Goal: Use online tool/utility: Utilize a website feature to perform a specific function

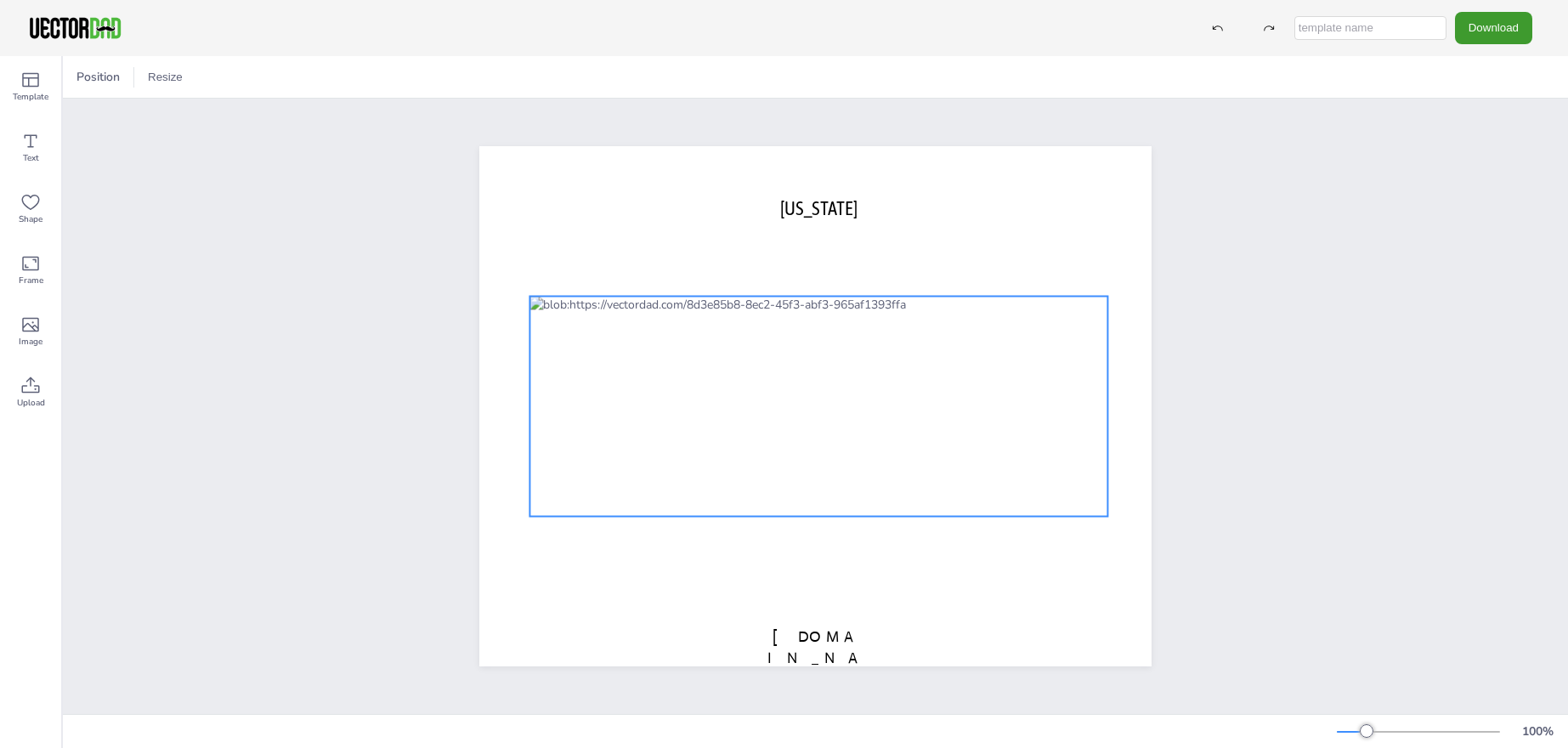
click at [643, 371] on div at bounding box center [818, 406] width 578 height 220
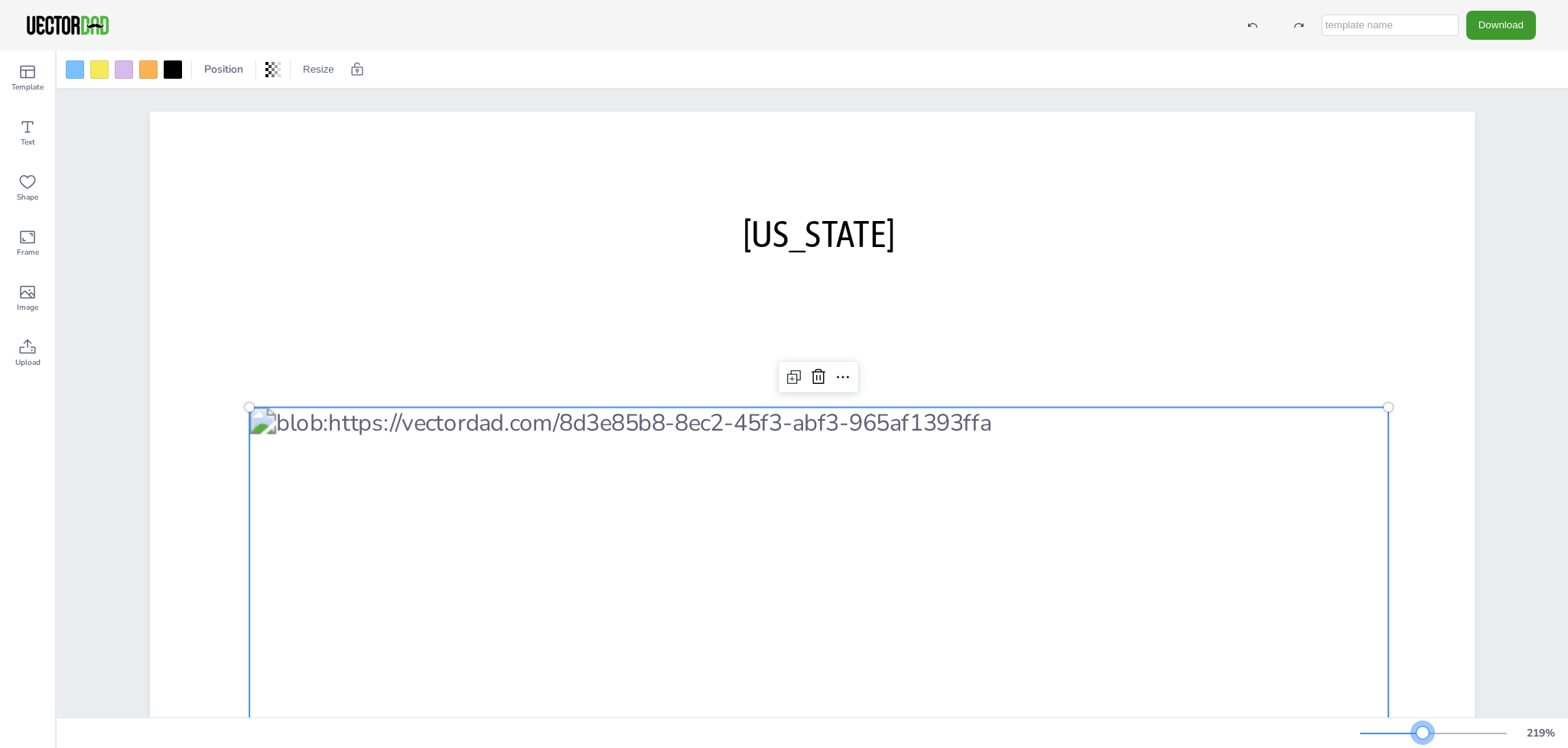
drag, startPoint x: 1384, startPoint y: 731, endPoint x: 1423, endPoint y: 731, distance: 39.0
click at [1410, 672] on div at bounding box center [1423, 733] width 13 height 13
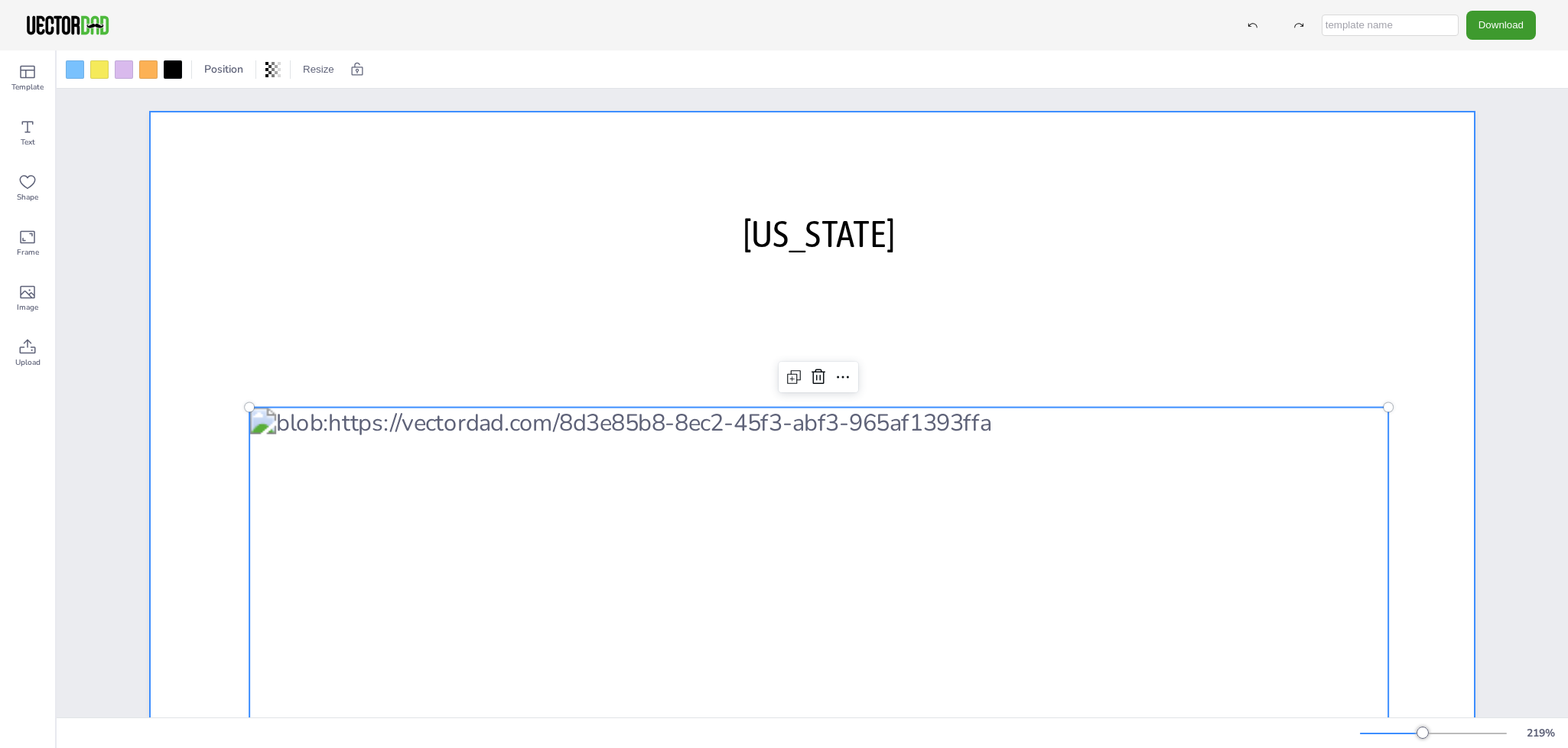
scroll to position [189, 0]
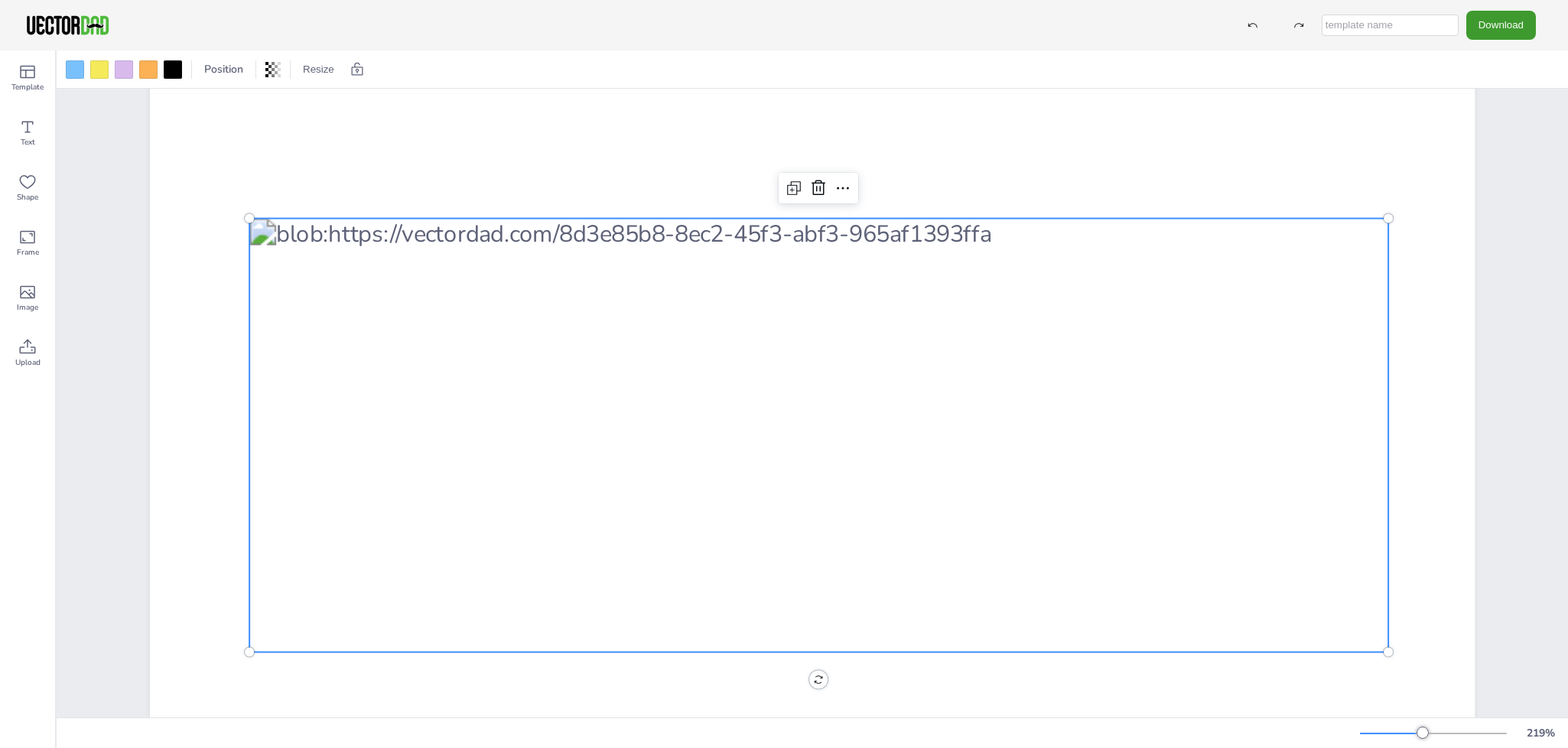
click at [993, 352] on div at bounding box center [818, 436] width 1139 height 434
click at [1061, 304] on div at bounding box center [818, 436] width 1139 height 434
click at [175, 65] on div at bounding box center [173, 69] width 18 height 18
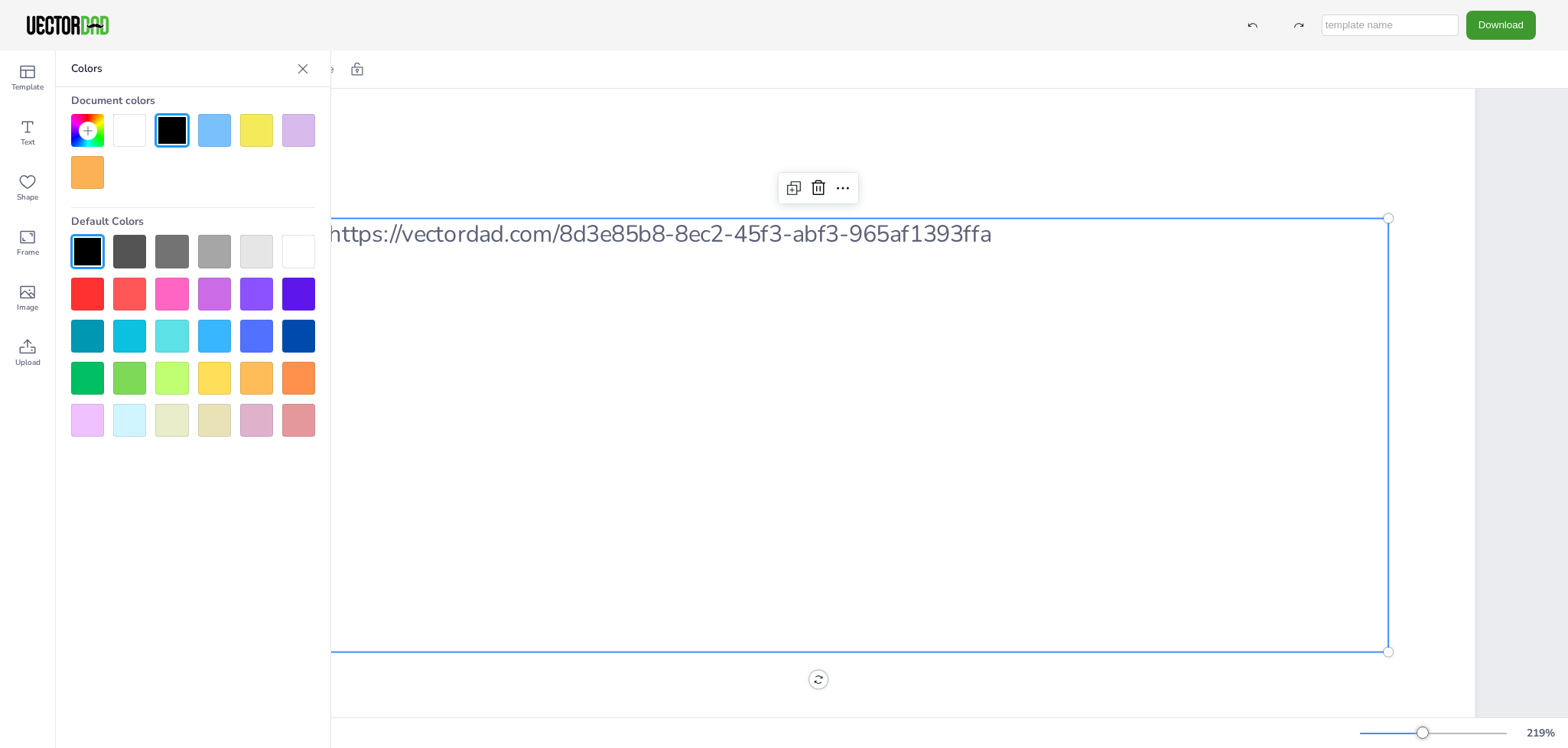
drag, startPoint x: 1034, startPoint y: 336, endPoint x: 918, endPoint y: 297, distance: 122.4
click at [1034, 336] on div at bounding box center [818, 436] width 1139 height 434
click at [138, 129] on div at bounding box center [130, 131] width 33 height 33
click at [174, 136] on div at bounding box center [172, 131] width 33 height 33
click at [1034, 341] on div at bounding box center [818, 436] width 1139 height 434
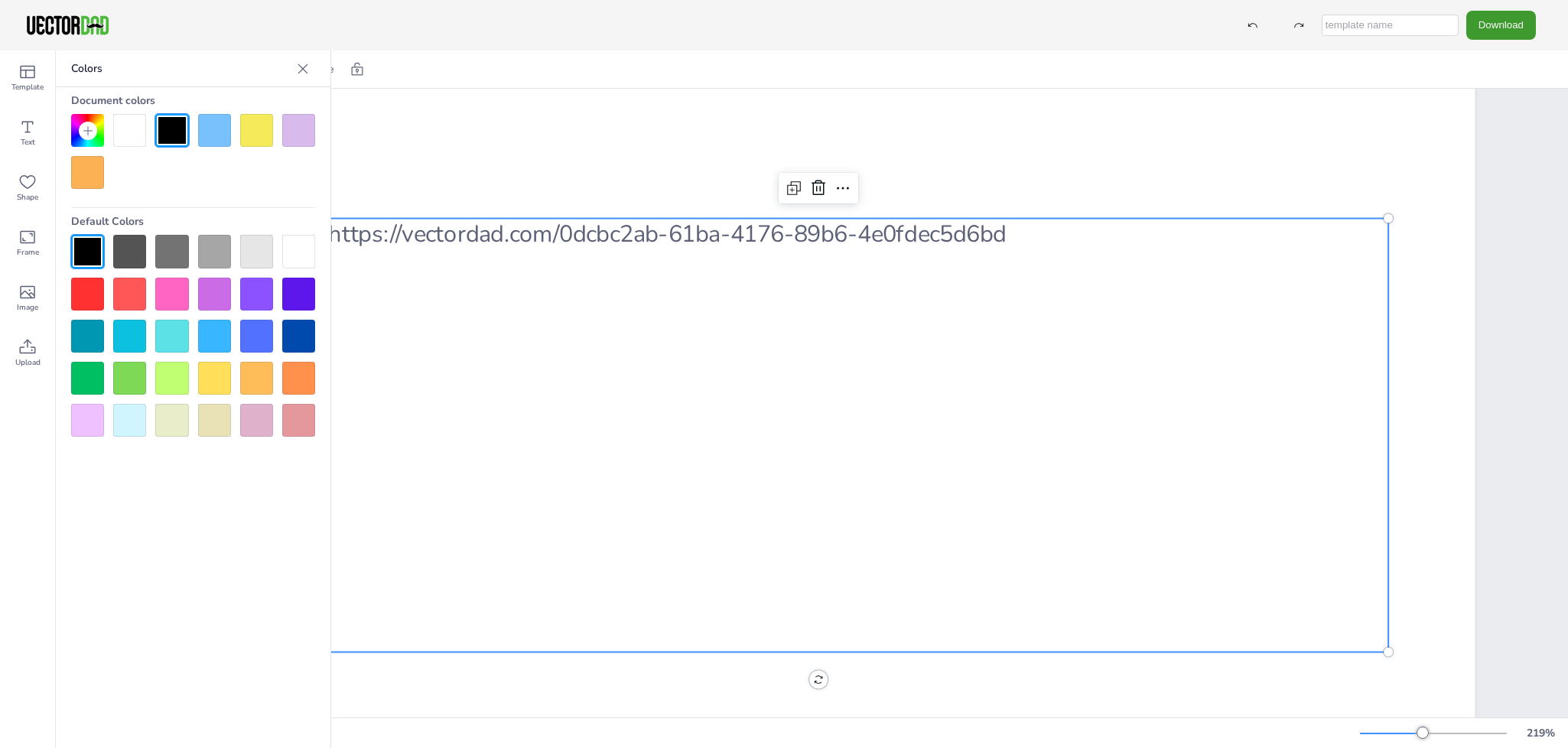
click at [1034, 341] on div at bounding box center [818, 436] width 1139 height 434
click at [293, 128] on div at bounding box center [299, 131] width 33 height 33
click at [165, 125] on div at bounding box center [172, 131] width 33 height 33
click at [398, 450] on div at bounding box center [818, 436] width 1139 height 434
click at [262, 142] on div at bounding box center [257, 131] width 33 height 33
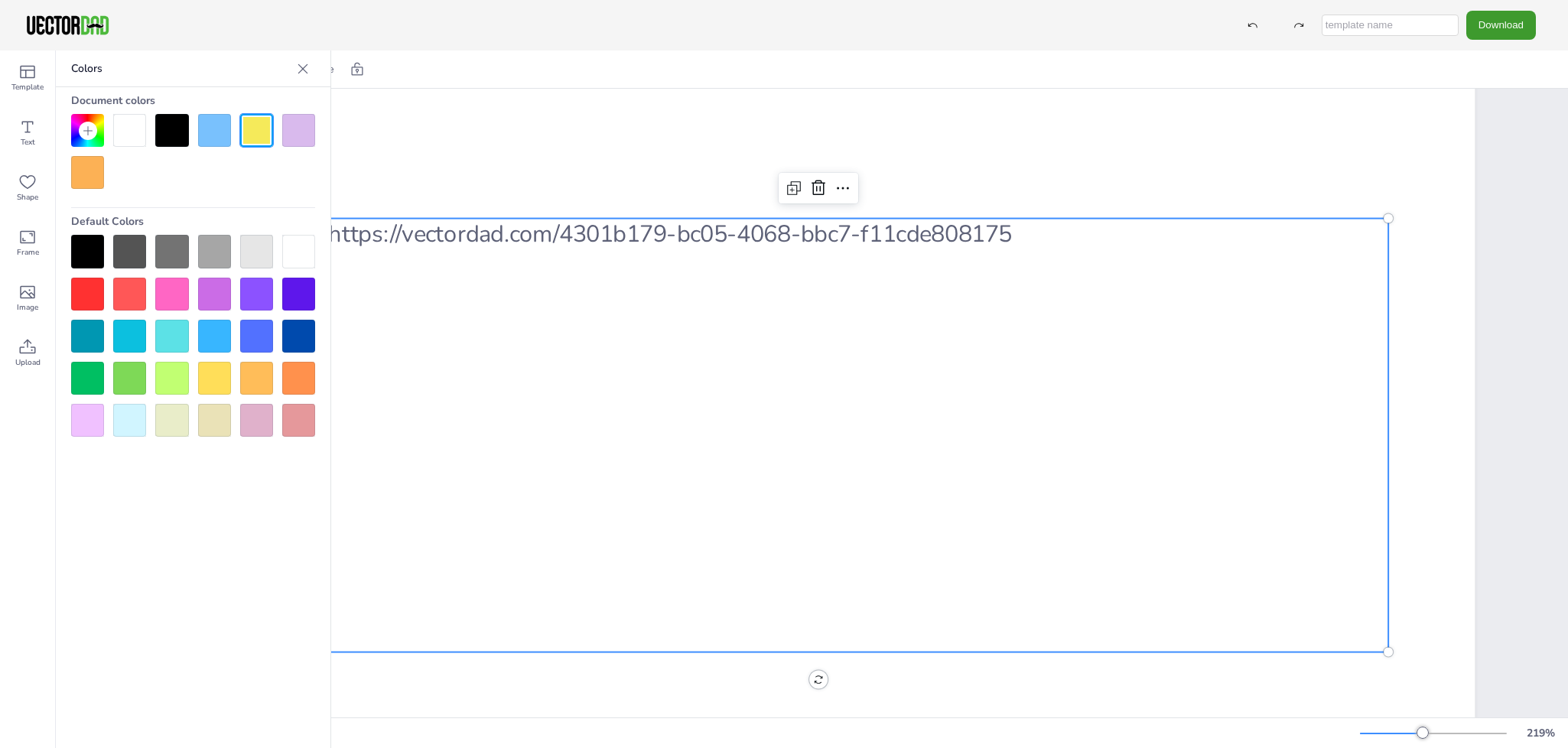
click at [170, 138] on div at bounding box center [172, 131] width 33 height 33
click at [304, 68] on icon at bounding box center [303, 69] width 15 height 15
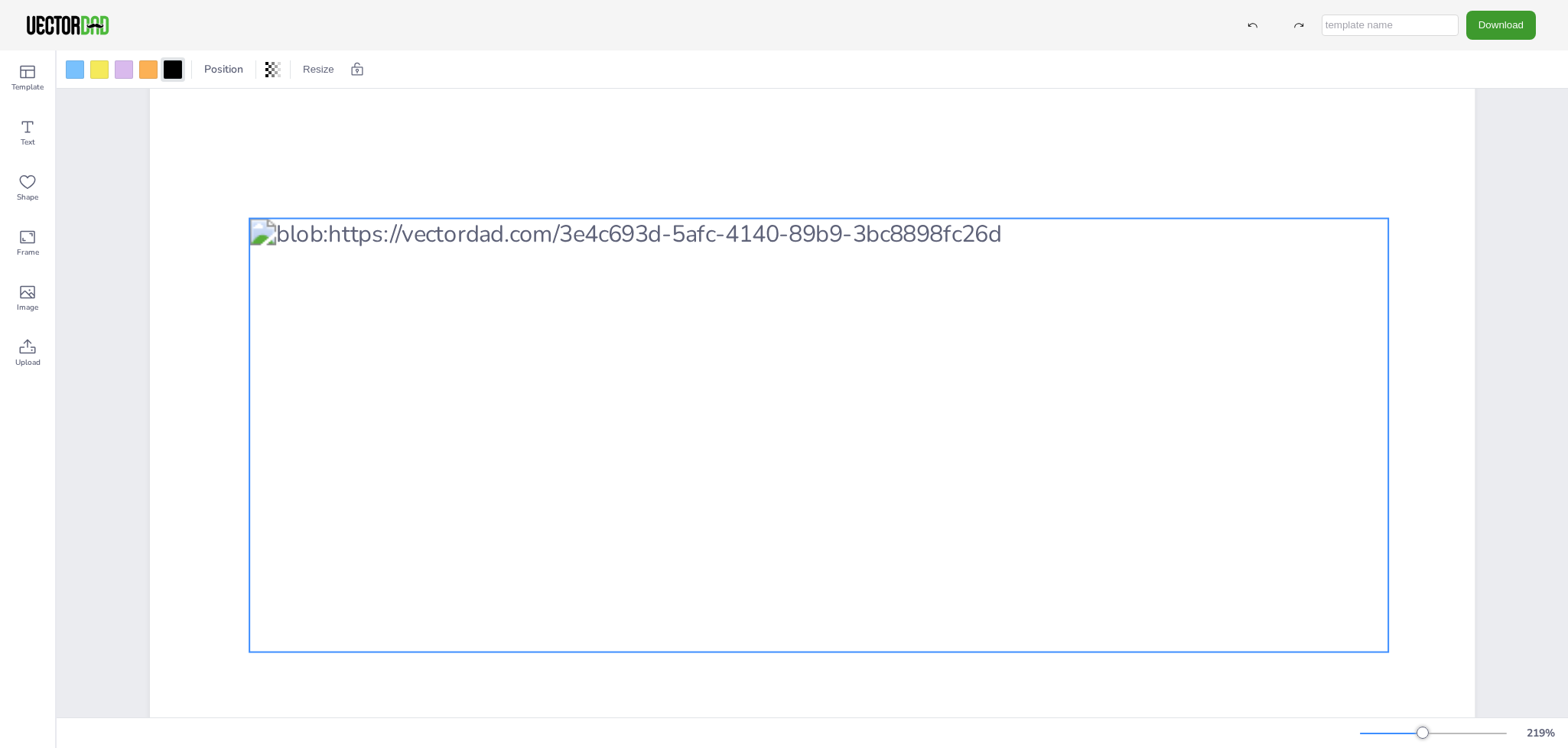
click at [380, 410] on div at bounding box center [818, 436] width 1139 height 434
click at [381, 408] on div at bounding box center [818, 436] width 1139 height 434
click at [616, 293] on div at bounding box center [818, 436] width 1139 height 434
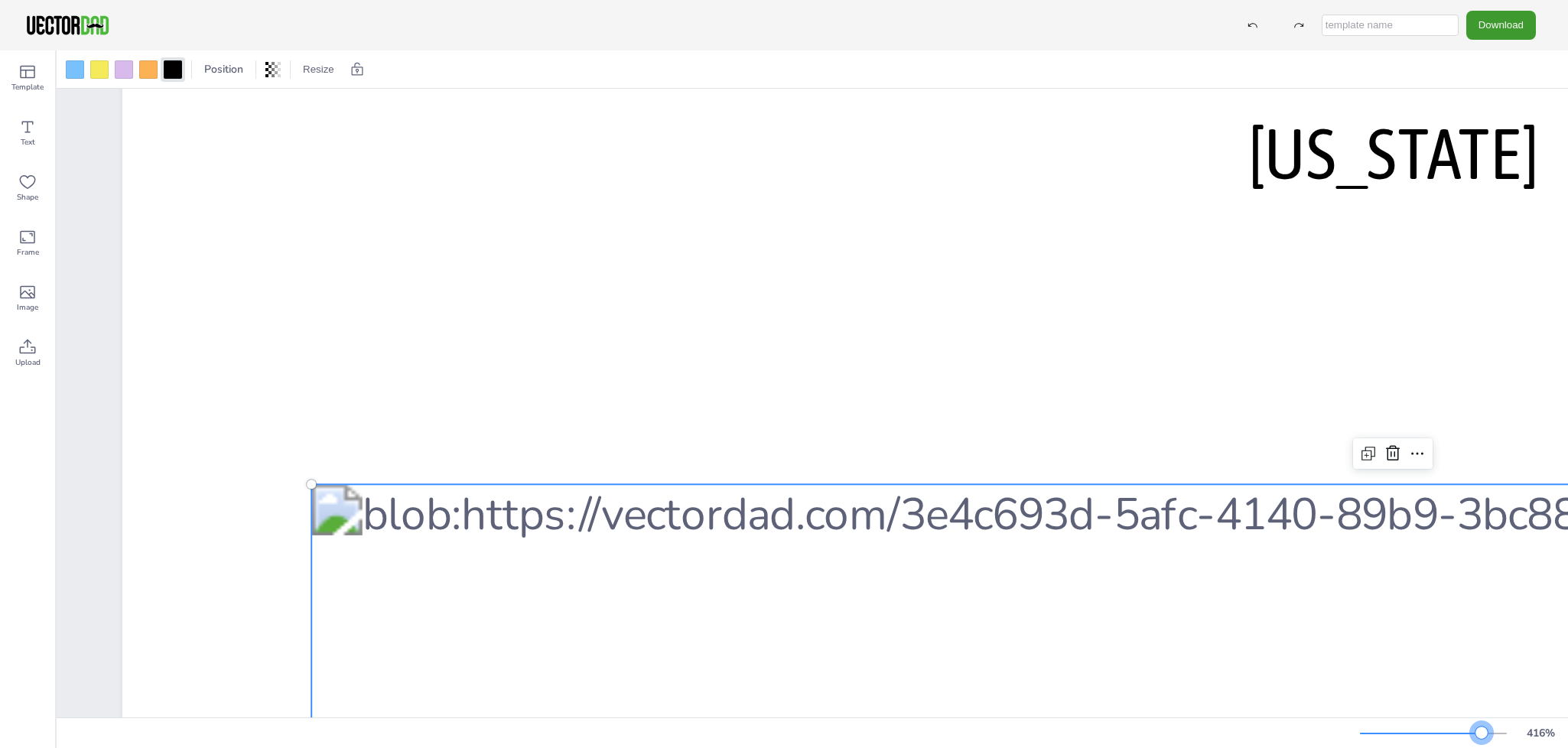
drag, startPoint x: 1421, startPoint y: 732, endPoint x: 1481, endPoint y: 728, distance: 60.1
click at [1410, 672] on div at bounding box center [1482, 733] width 13 height 13
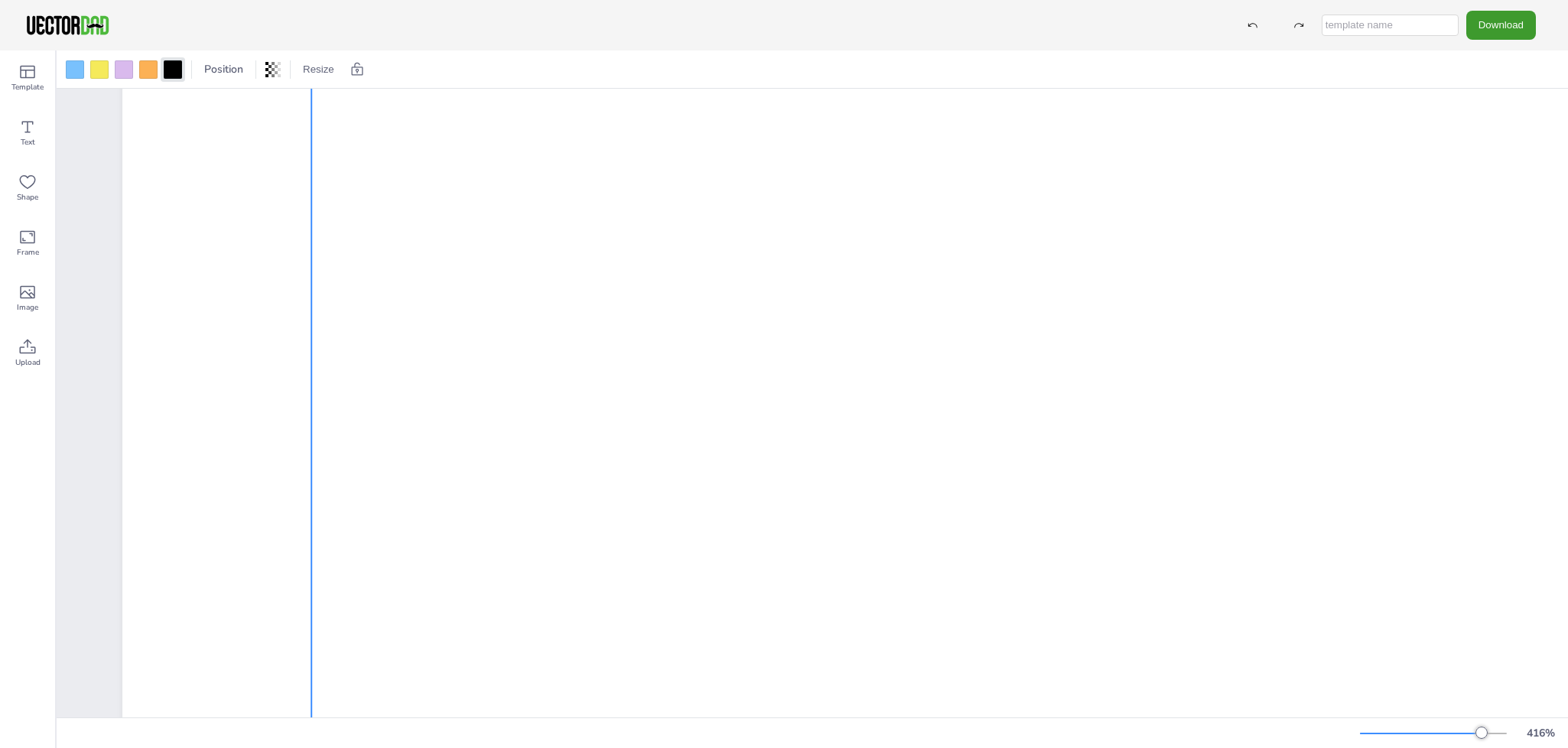
scroll to position [626, 0]
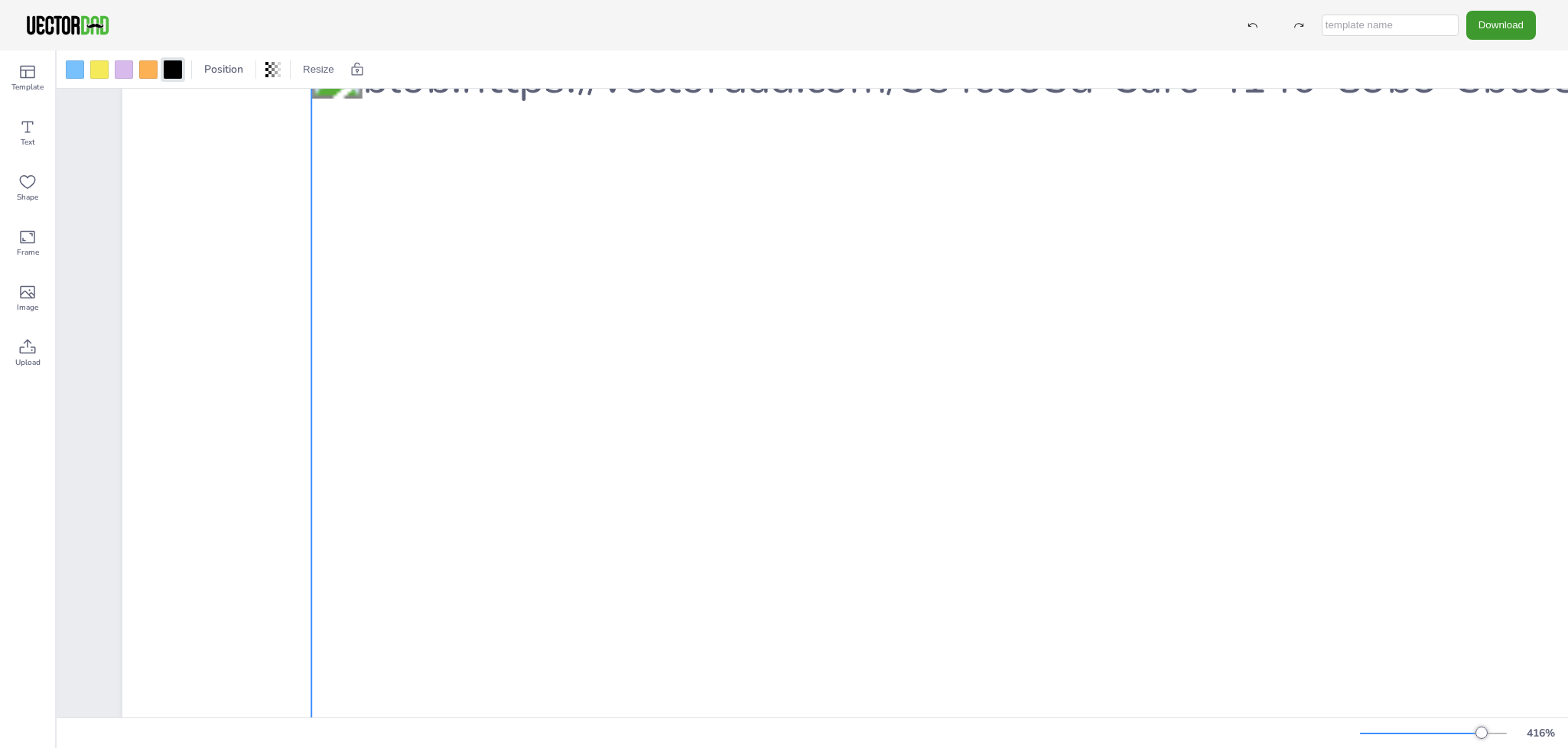
click at [750, 372] on div at bounding box center [1393, 459] width 2163 height 824
click at [275, 71] on icon at bounding box center [276, 69] width 3 height 9
type input "100"
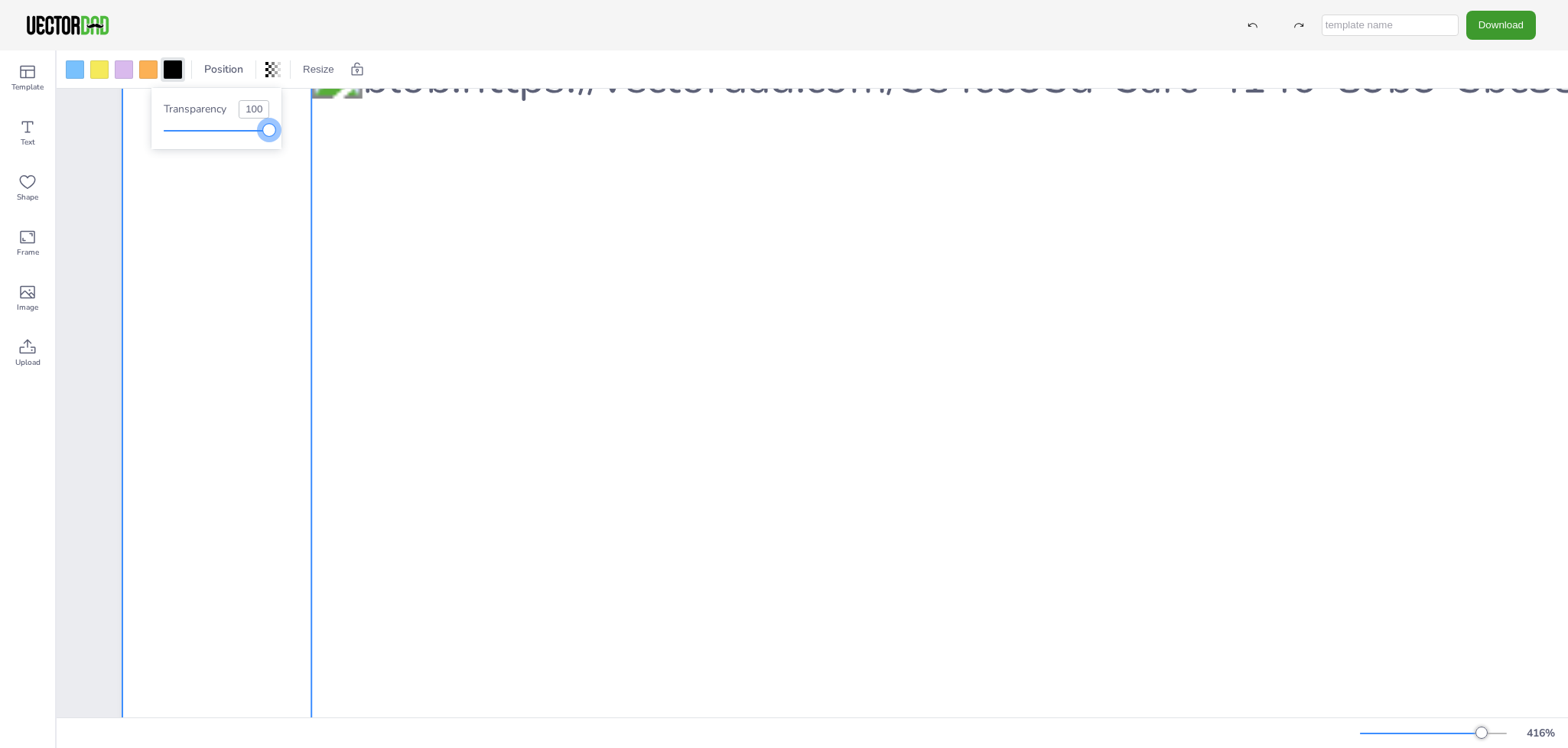
drag, startPoint x: 270, startPoint y: 127, endPoint x: 348, endPoint y: 136, distance: 78.5
click at [348, 136] on body "Download Template Text Shape Frame Image Upload Position Resize NORTH CAROLINA …" at bounding box center [784, 374] width 1568 height 748
click at [439, 128] on div at bounding box center [1393, 459] width 2163 height 824
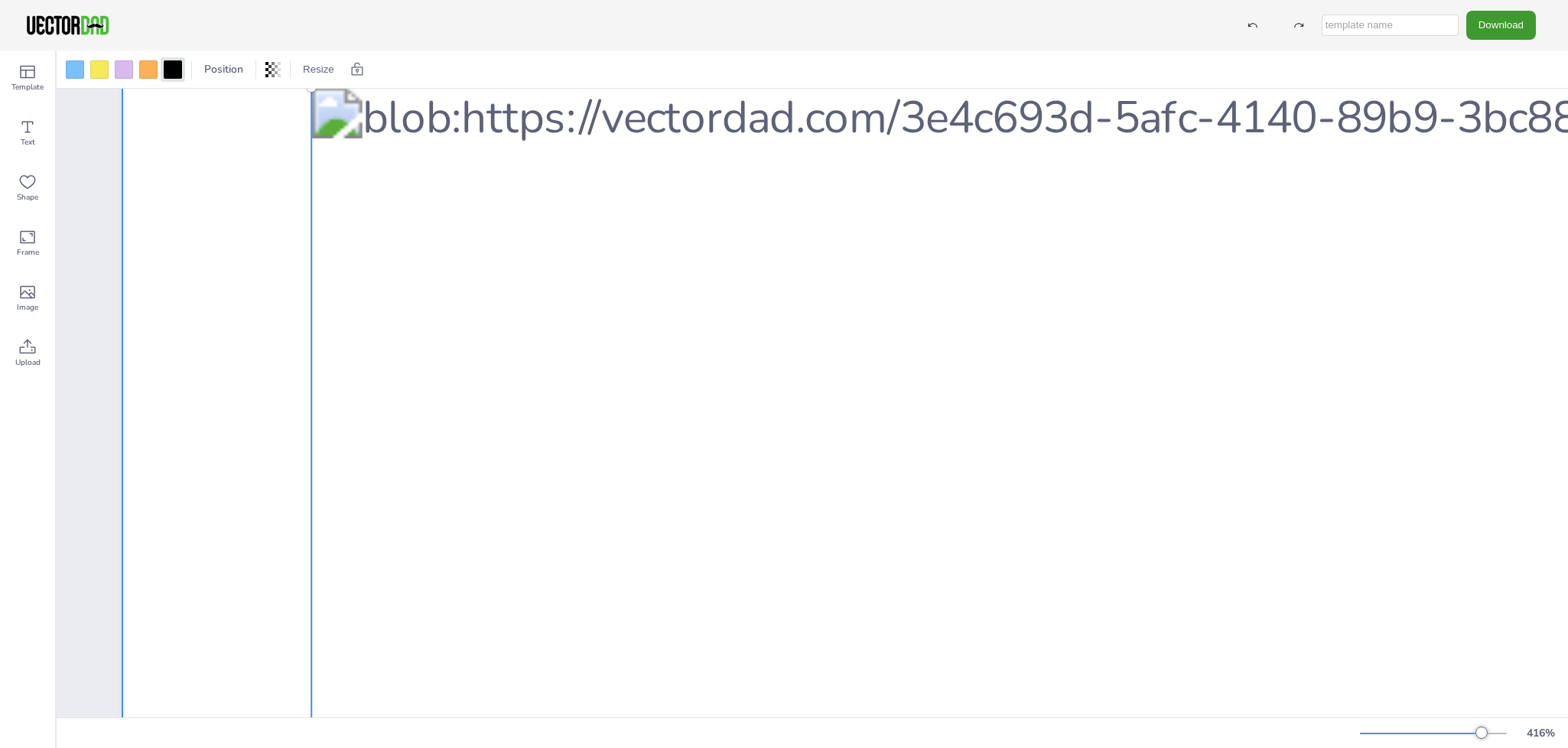
scroll to position [572, 0]
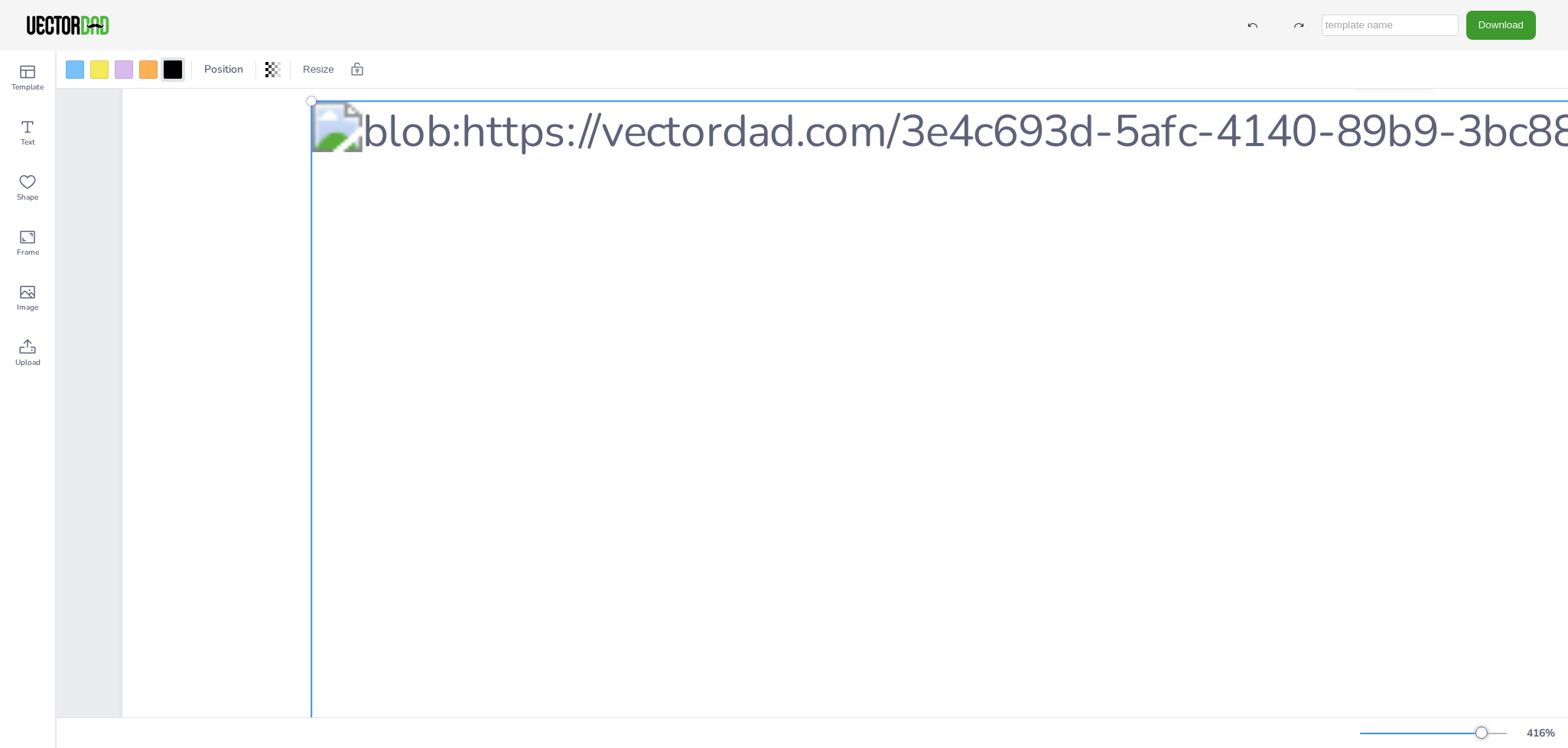
click at [752, 366] on div at bounding box center [1393, 512] width 2163 height 824
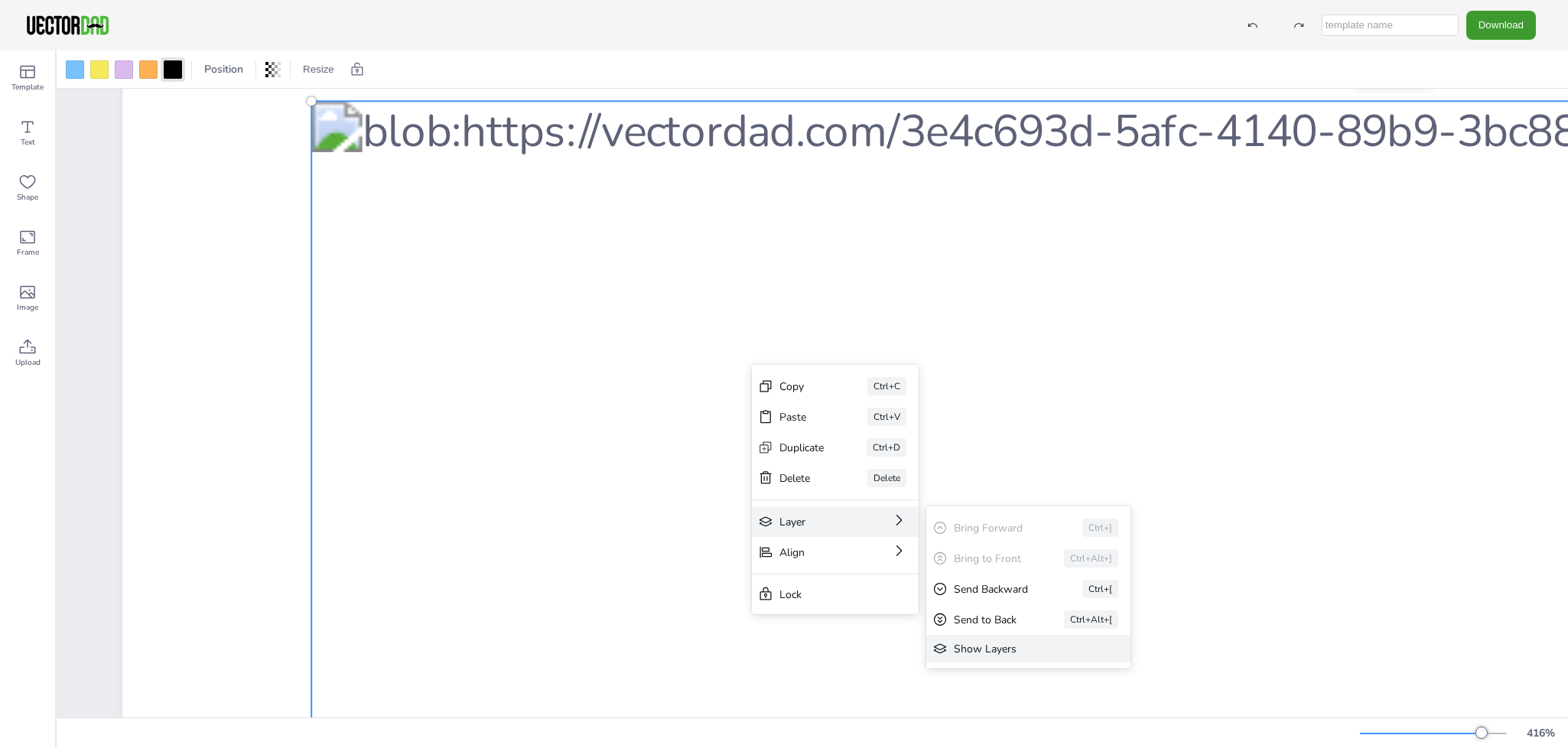
click at [1006, 642] on div "Show Layers" at bounding box center [1018, 649] width 128 height 14
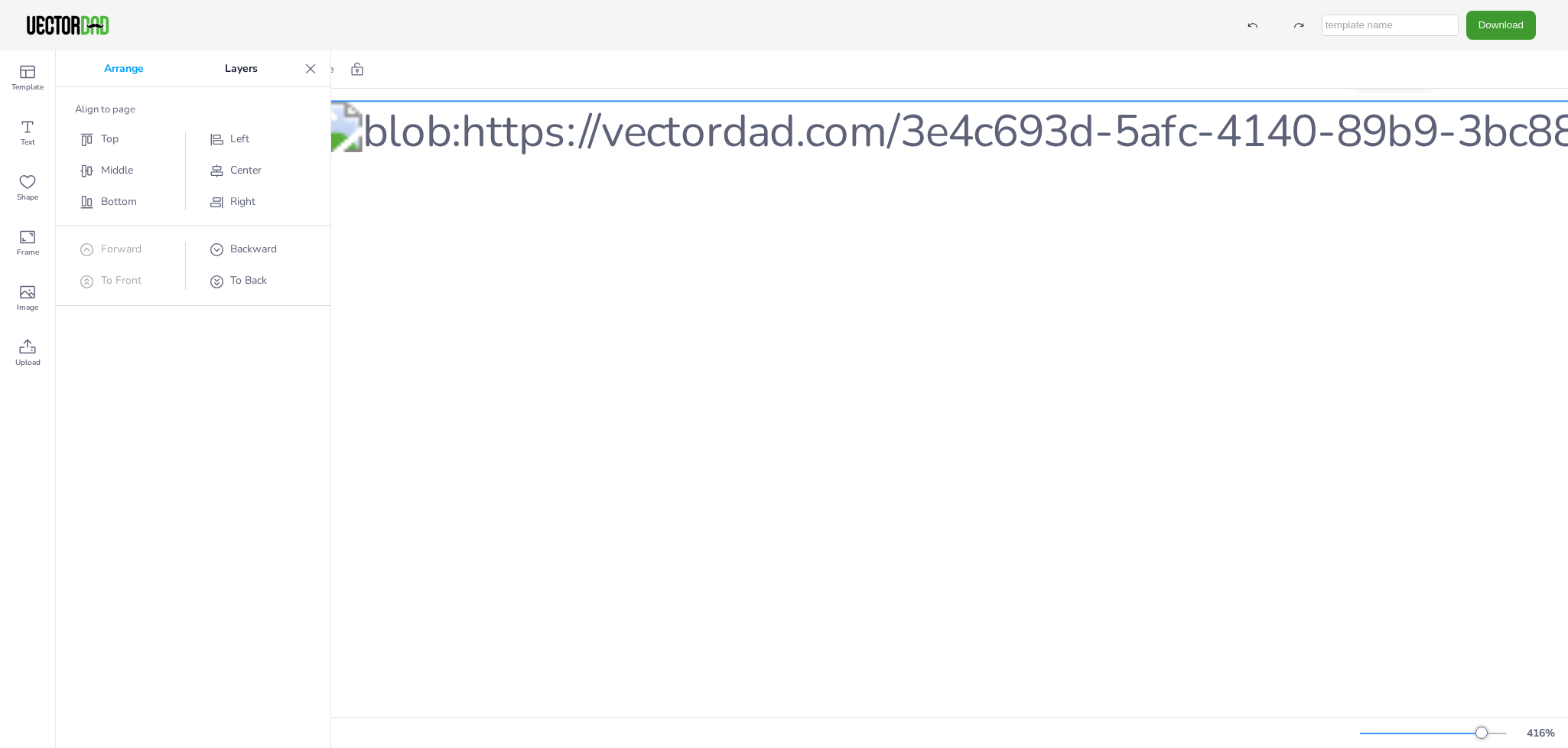
click at [754, 407] on div at bounding box center [1393, 512] width 2163 height 824
click at [318, 72] on icon at bounding box center [310, 69] width 15 height 15
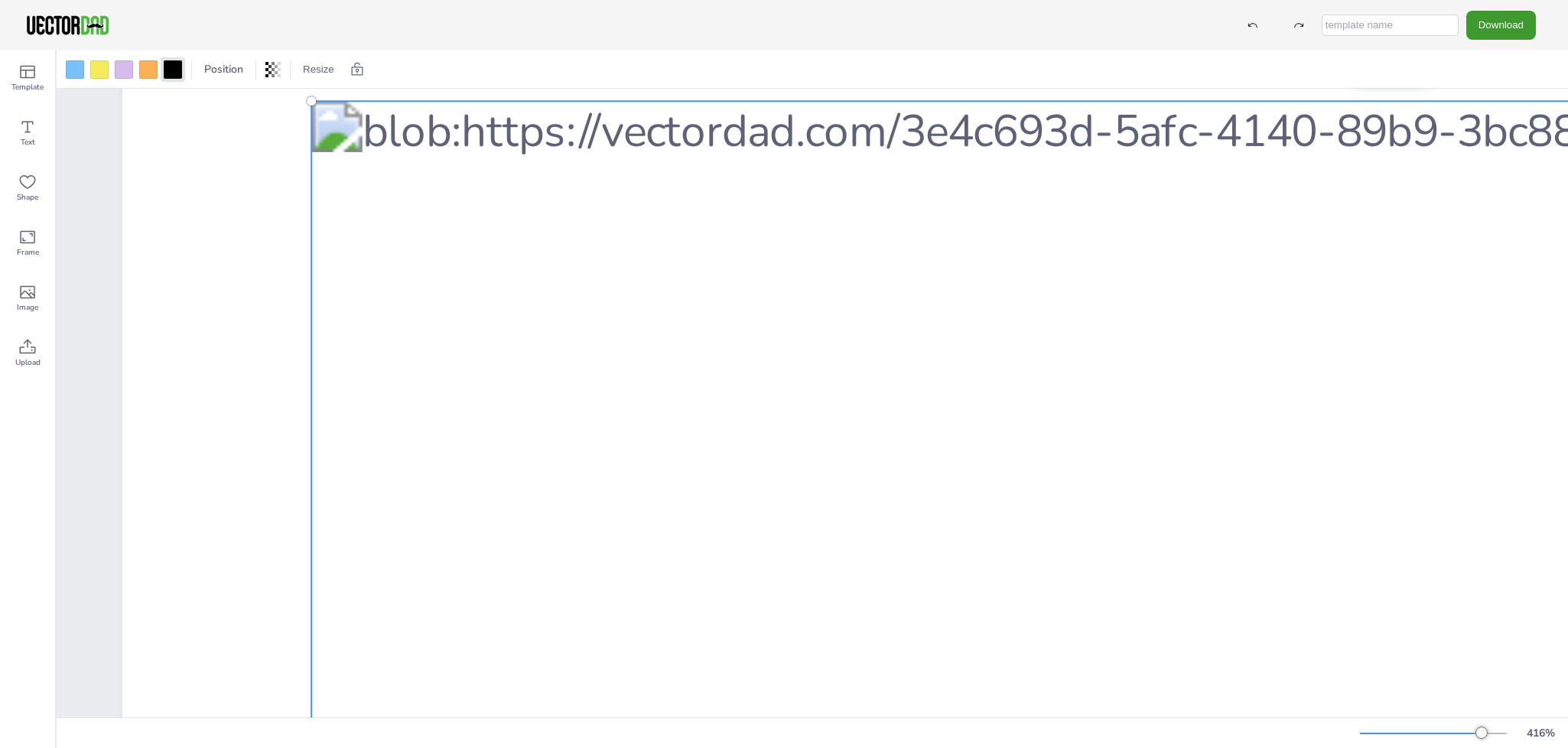
click at [650, 393] on div at bounding box center [1393, 512] width 2163 height 824
click at [69, 70] on div at bounding box center [74, 69] width 18 height 18
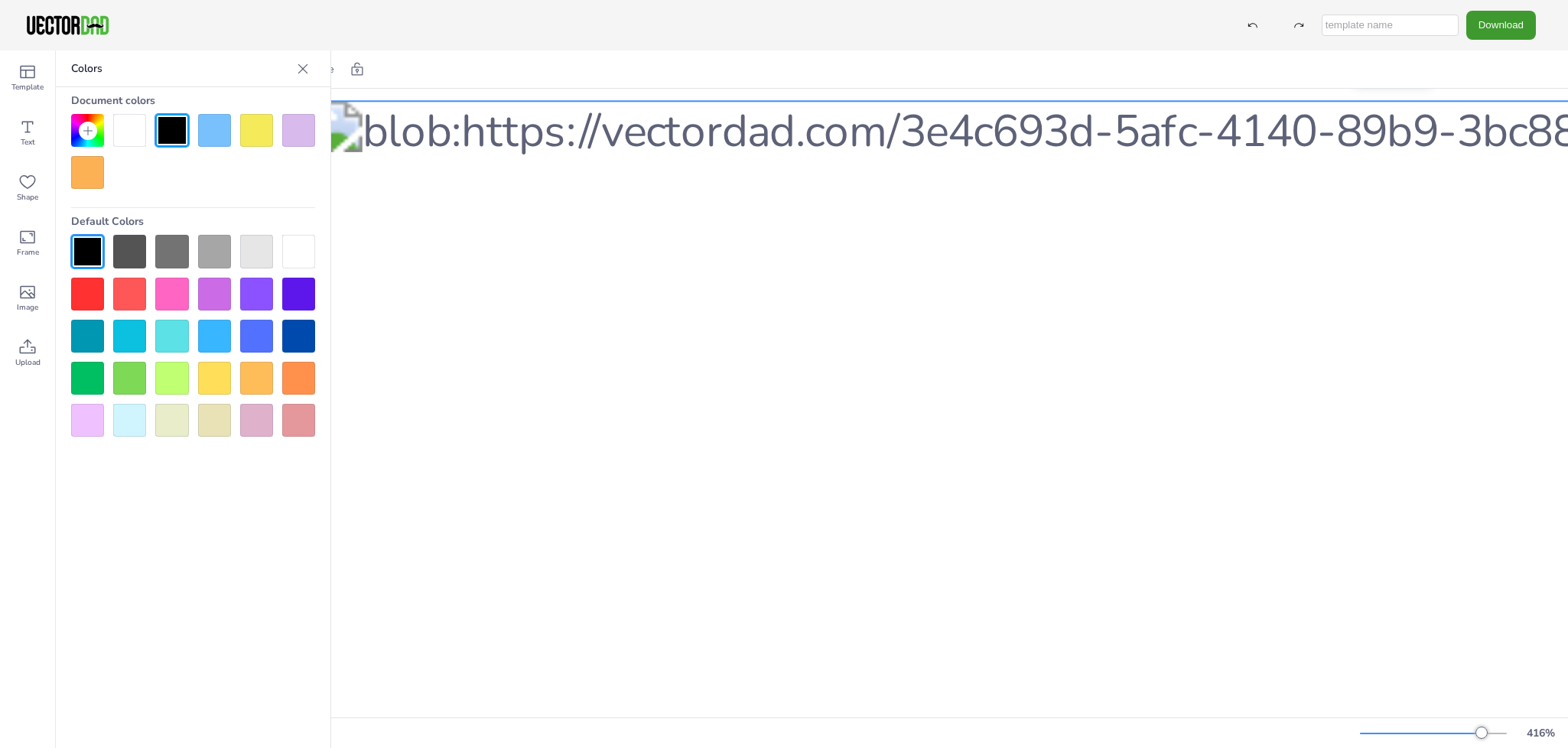
click at [320, 133] on div "Document colors Default Colors" at bounding box center [193, 262] width 274 height 349
click at [305, 130] on div at bounding box center [299, 131] width 33 height 33
click at [214, 136] on div at bounding box center [214, 131] width 33 height 33
click at [626, 374] on div at bounding box center [1393, 512] width 2163 height 824
click at [267, 132] on div at bounding box center [257, 131] width 33 height 33
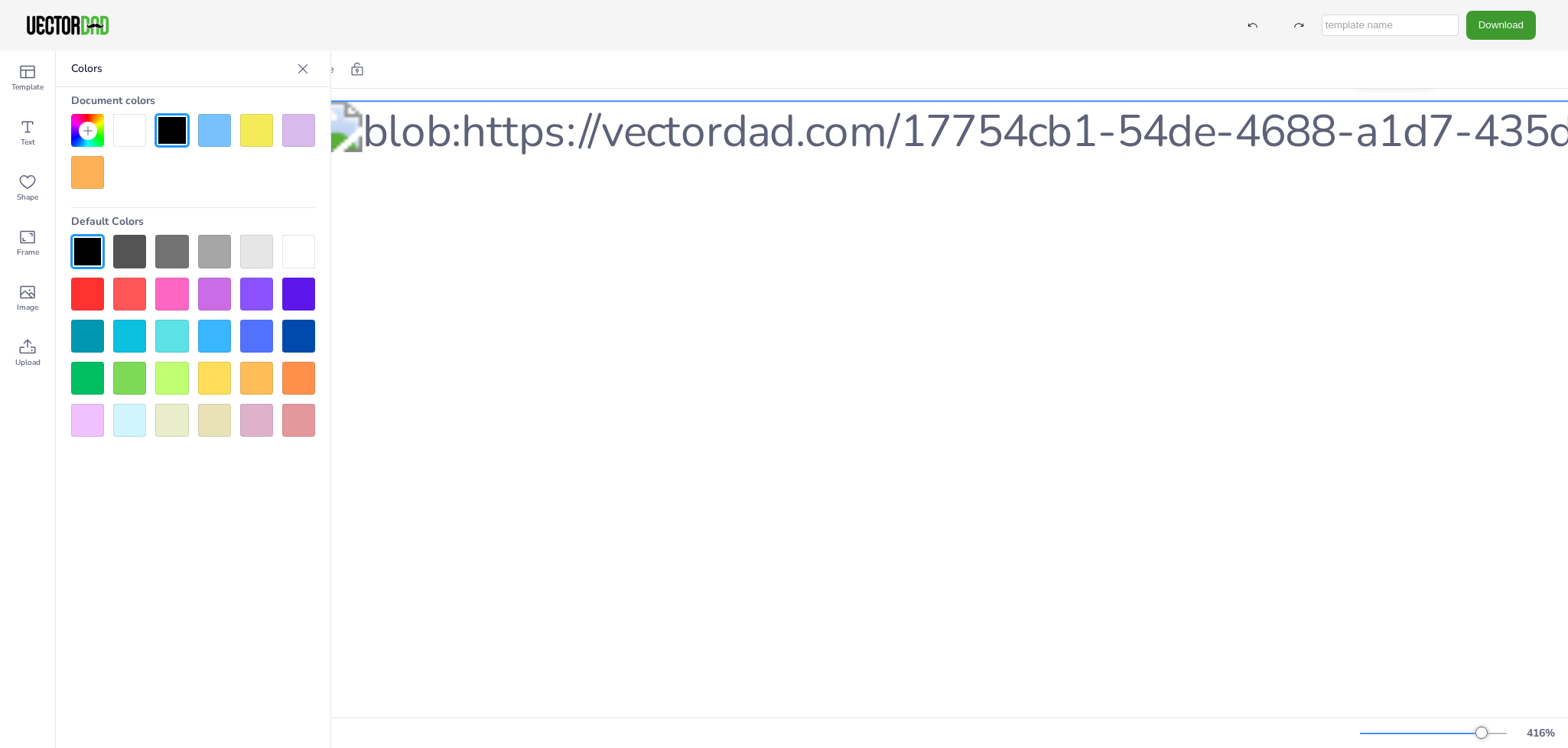
click at [222, 132] on div at bounding box center [214, 131] width 33 height 33
click at [579, 279] on div at bounding box center [1393, 512] width 2163 height 824
click at [296, 61] on icon at bounding box center [303, 69] width 15 height 15
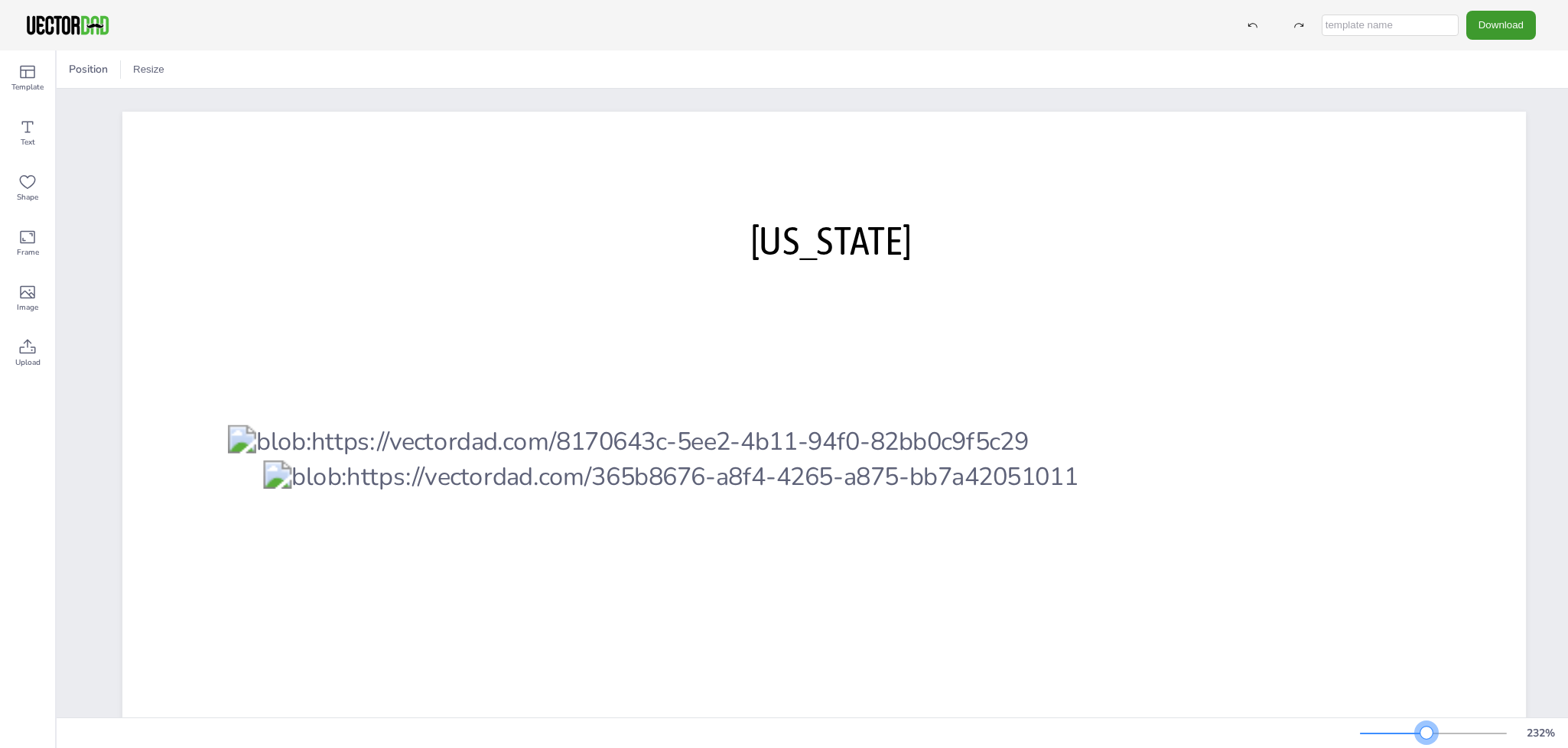
drag, startPoint x: 1389, startPoint y: 733, endPoint x: 1428, endPoint y: 727, distance: 39.5
click at [1428, 728] on div at bounding box center [1427, 733] width 13 height 13
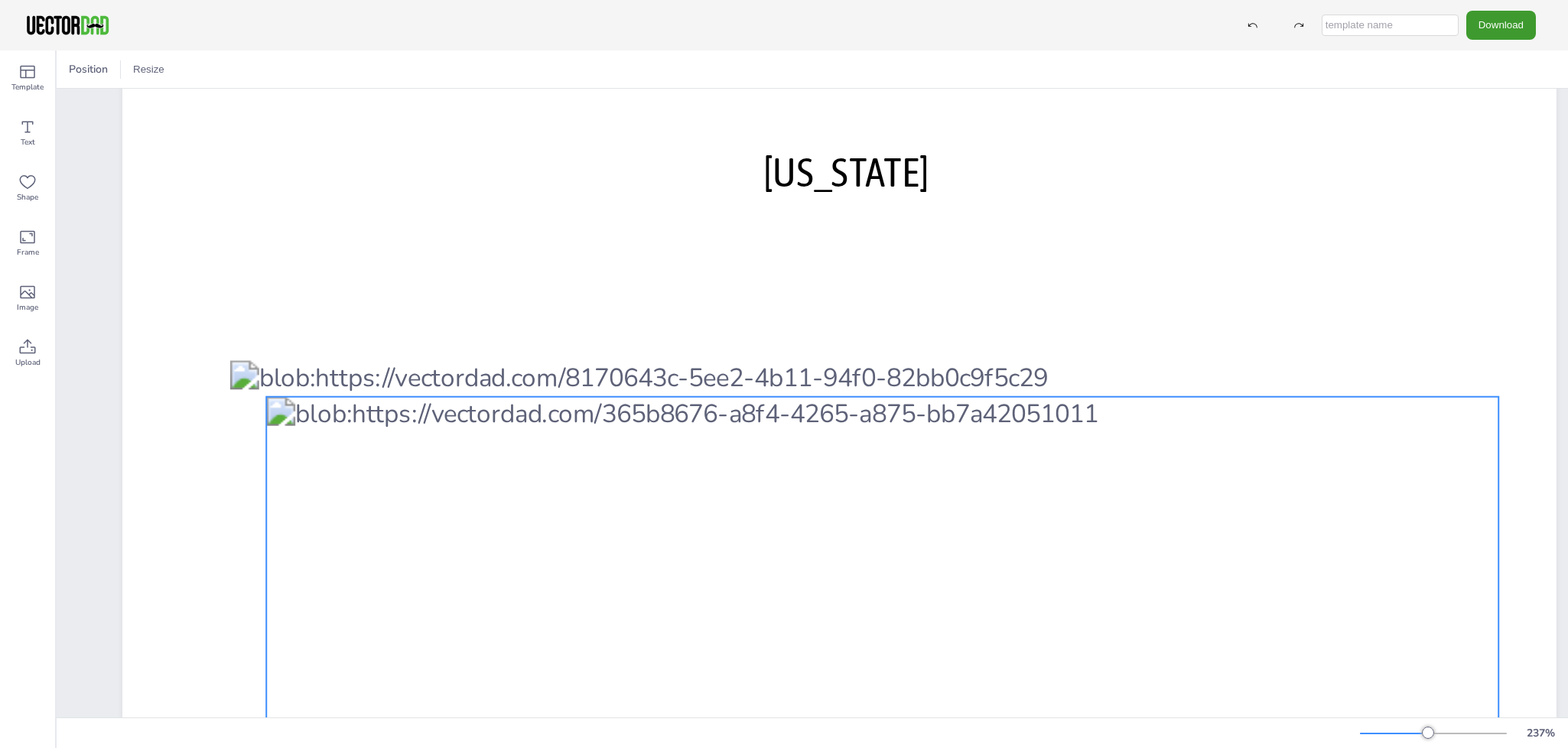
scroll to position [71, 0]
click at [1277, 601] on div at bounding box center [882, 632] width 1232 height 470
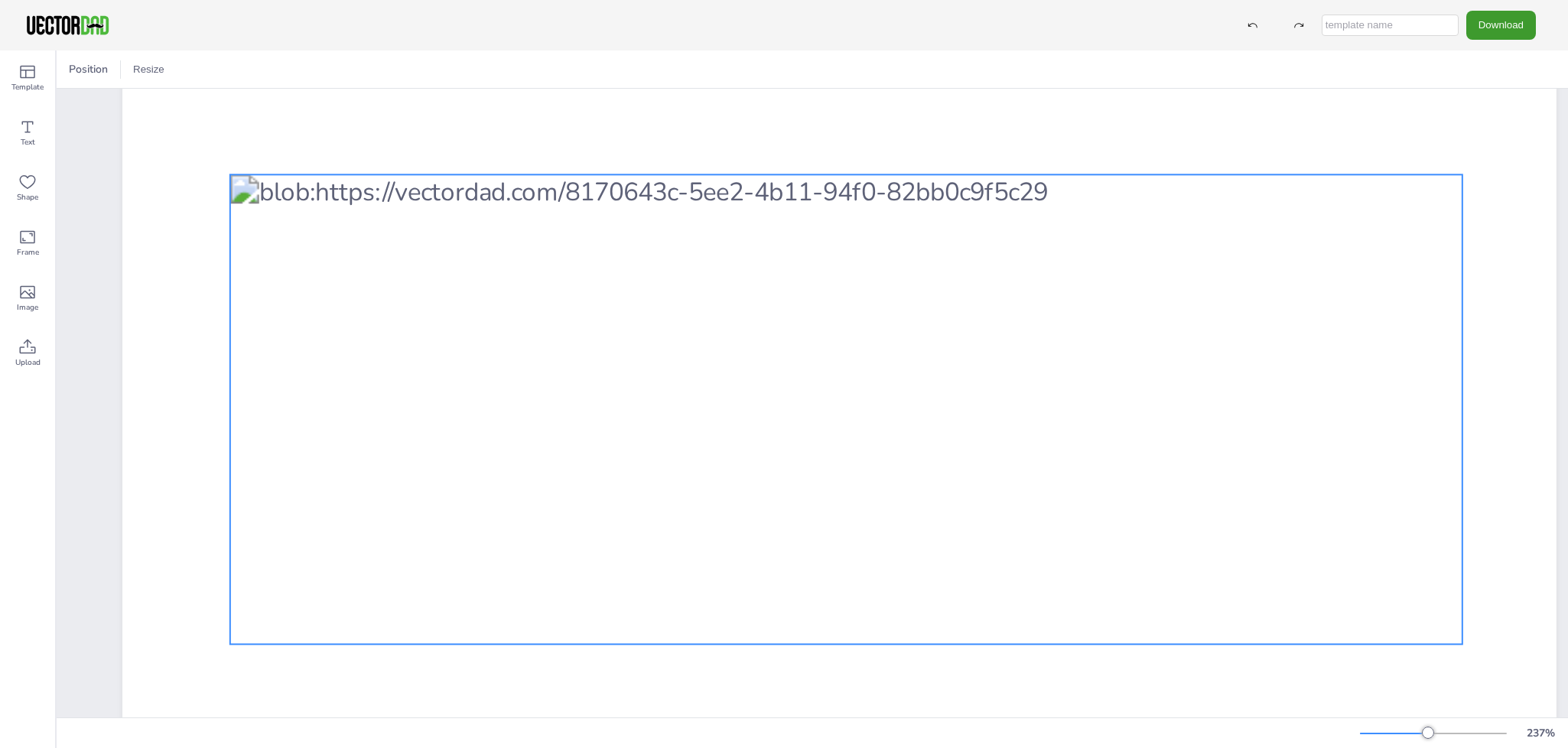
scroll to position [258, 0]
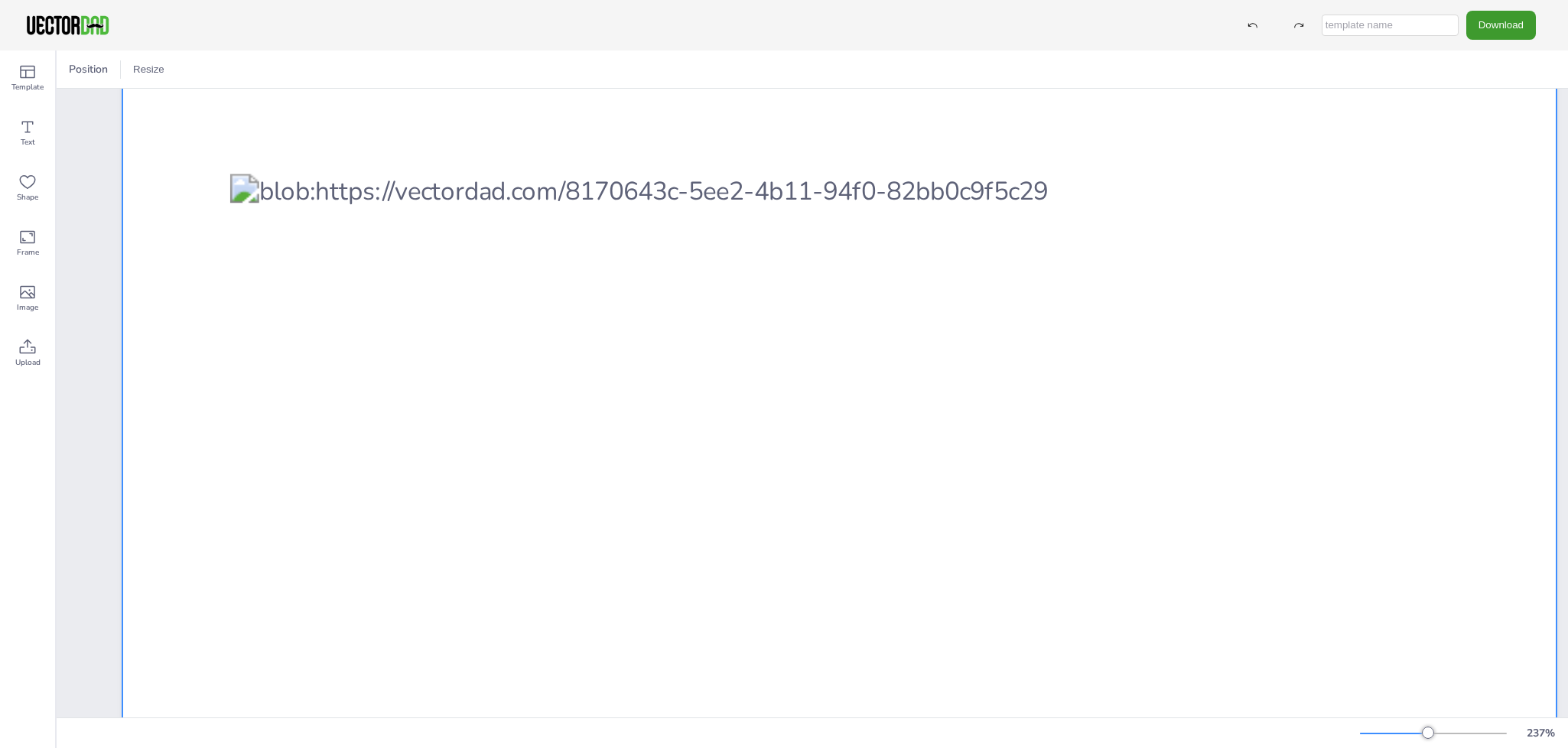
click at [1223, 680] on div at bounding box center [839, 408] width 1434 height 1109
click at [78, 63] on div at bounding box center [74, 69] width 18 height 18
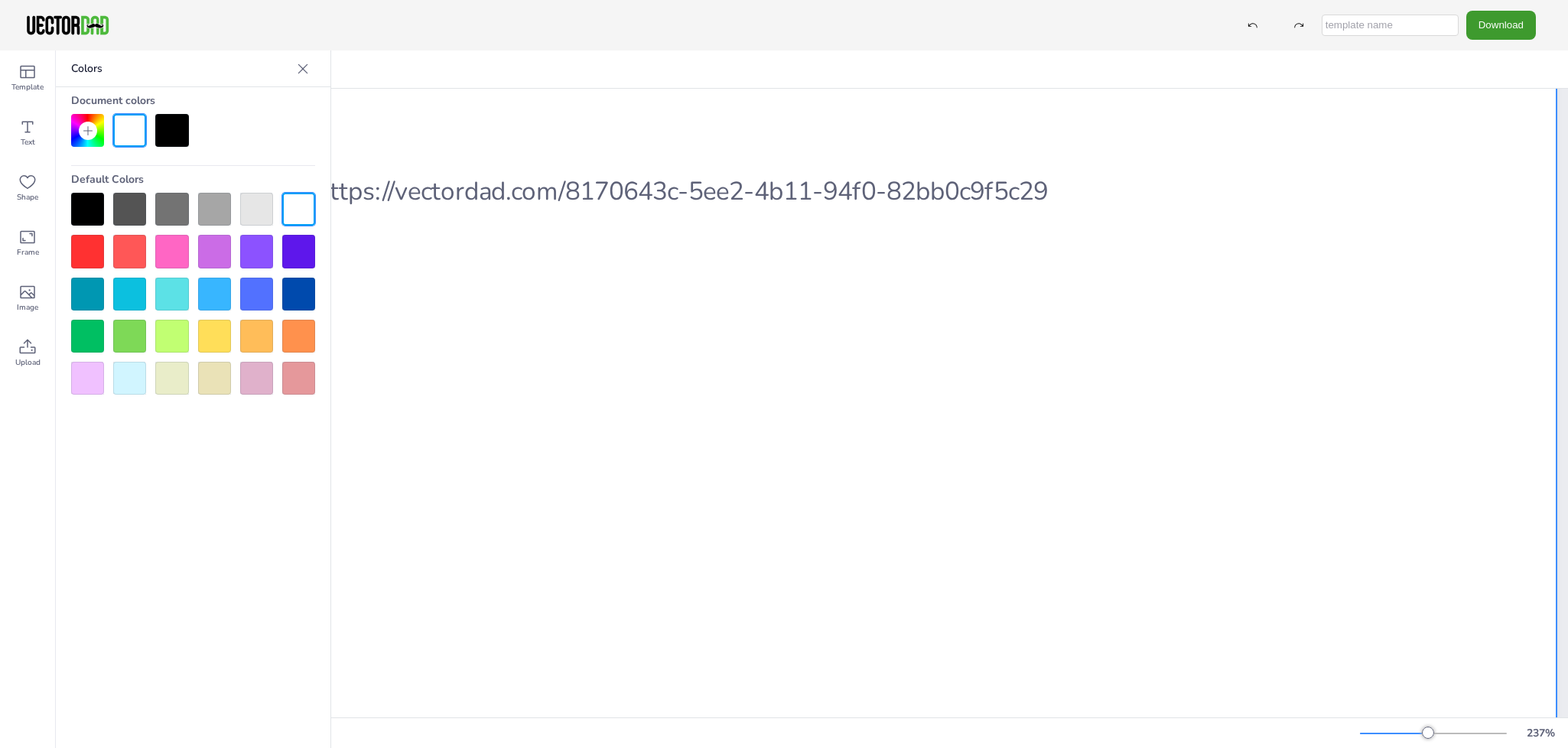
click at [266, 338] on div at bounding box center [257, 337] width 33 height 33
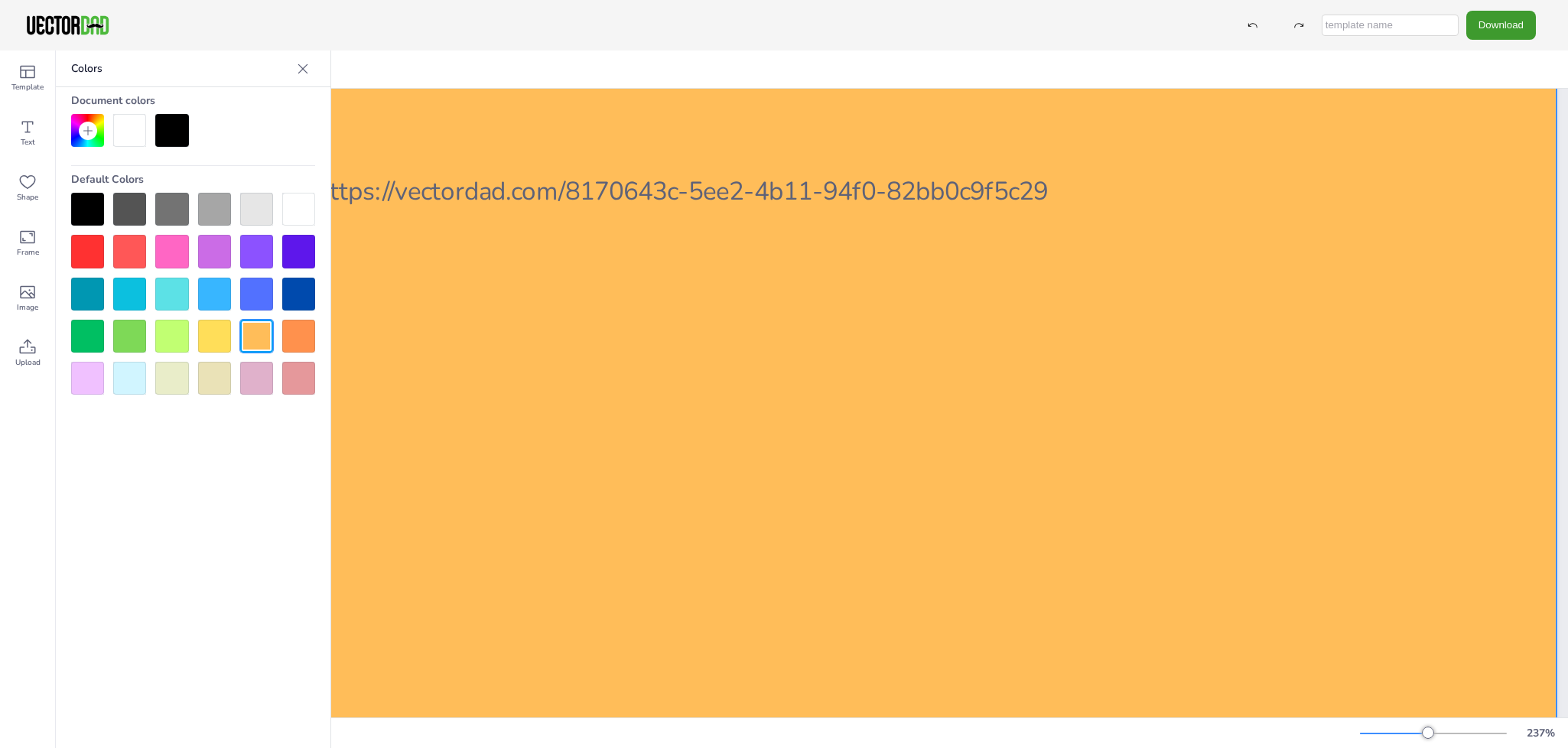
click at [266, 338] on div at bounding box center [257, 337] width 33 height 33
click at [117, 124] on div at bounding box center [130, 131] width 33 height 33
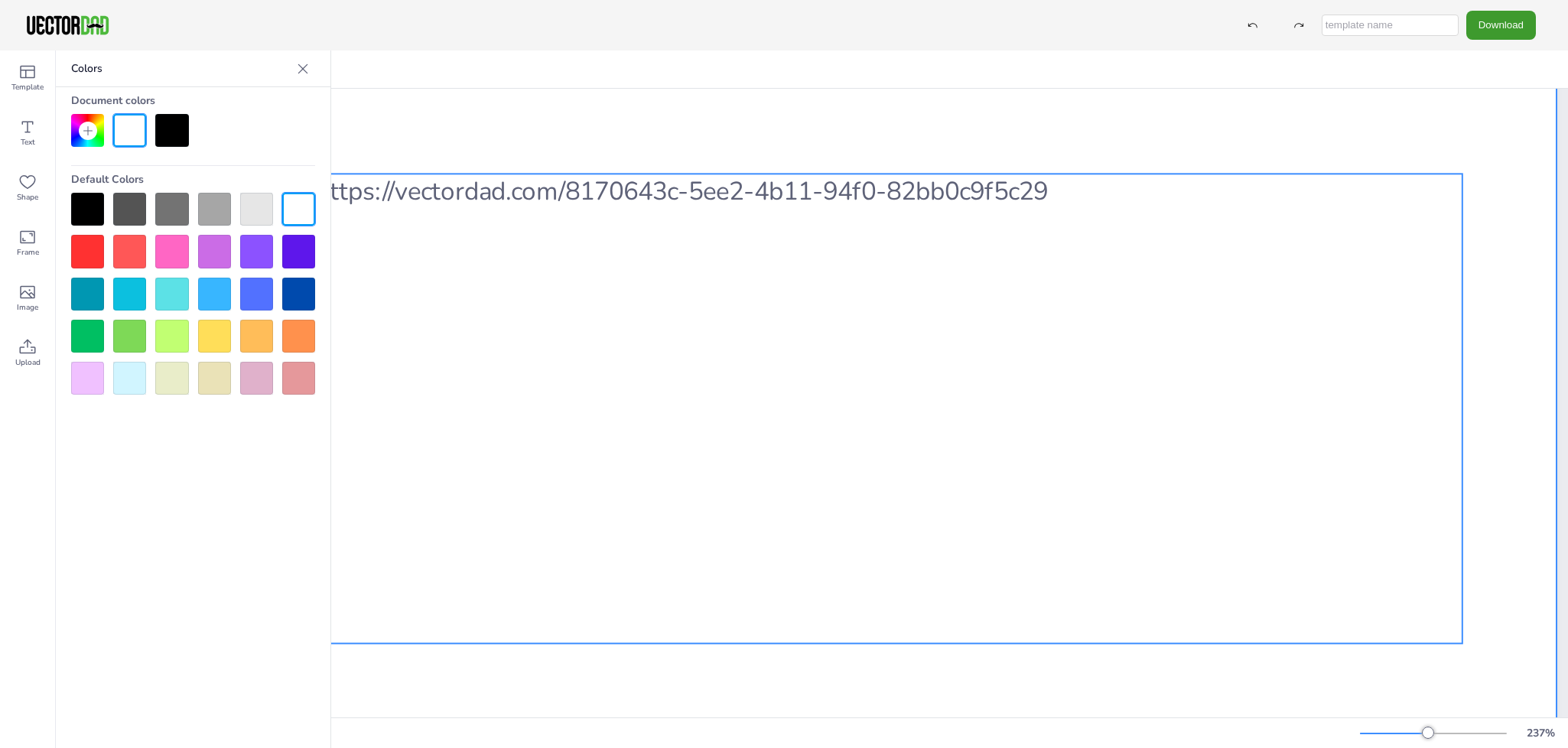
click at [496, 349] on div at bounding box center [846, 408] width 1232 height 470
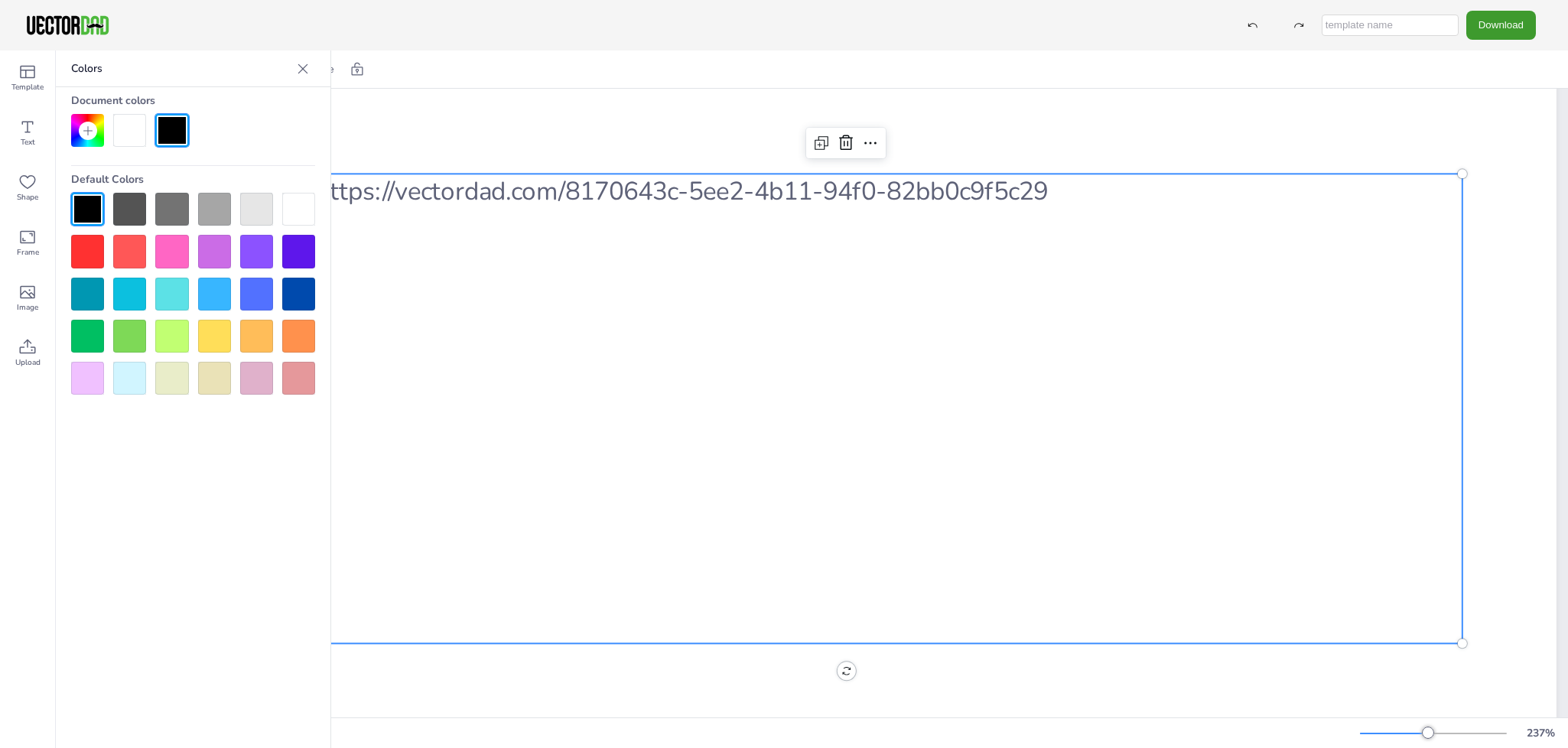
click at [491, 351] on div at bounding box center [846, 408] width 1232 height 470
click at [266, 344] on div at bounding box center [257, 337] width 33 height 33
click at [263, 337] on div at bounding box center [257, 337] width 33 height 33
click at [479, 359] on div at bounding box center [846, 408] width 1232 height 470
click at [300, 337] on div at bounding box center [299, 337] width 33 height 33
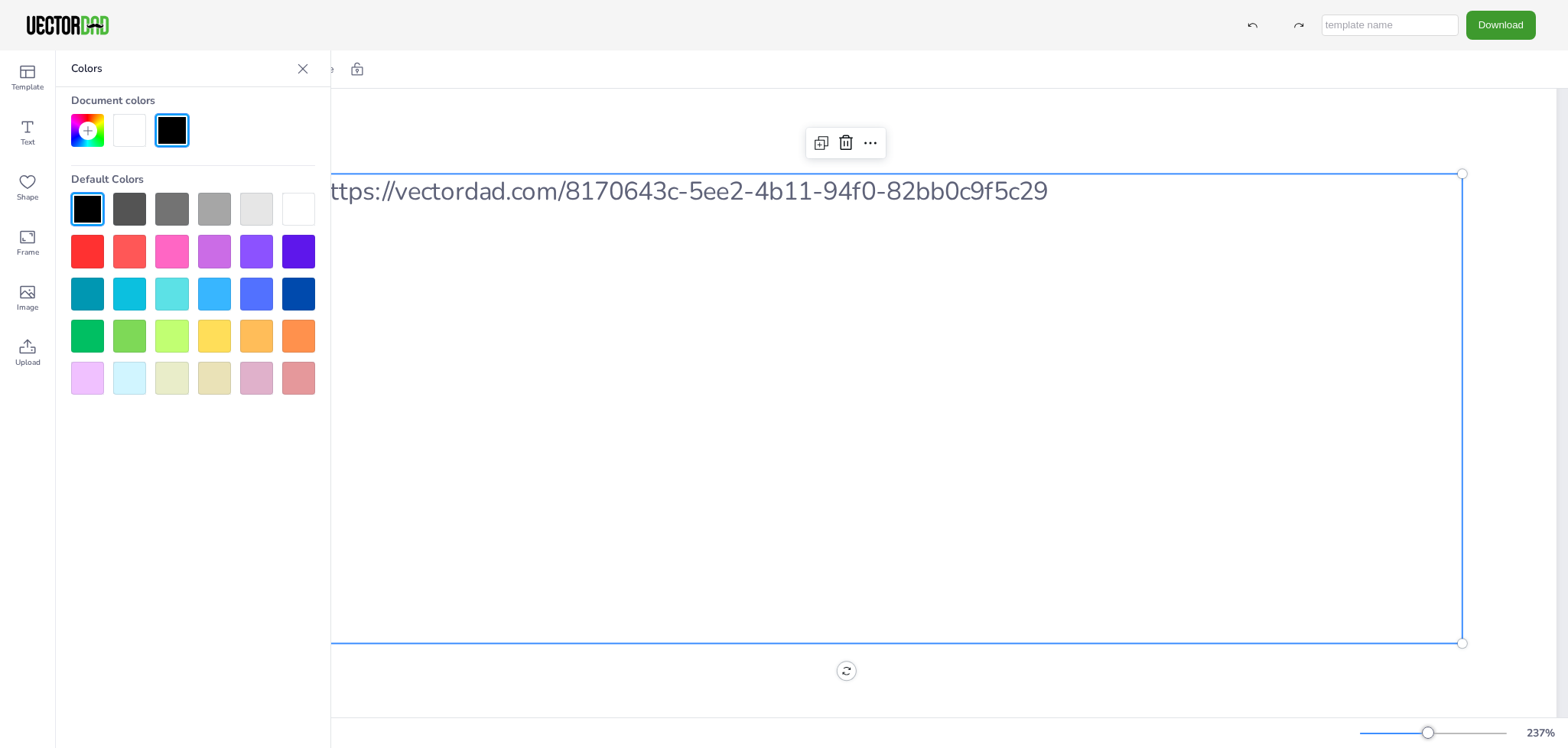
drag, startPoint x: 425, startPoint y: 374, endPoint x: 385, endPoint y: 342, distance: 51.2
click at [424, 374] on div at bounding box center [846, 408] width 1232 height 470
click at [175, 249] on div at bounding box center [172, 251] width 33 height 33
click at [167, 116] on div at bounding box center [172, 131] width 33 height 33
click at [259, 249] on div at bounding box center [257, 251] width 33 height 33
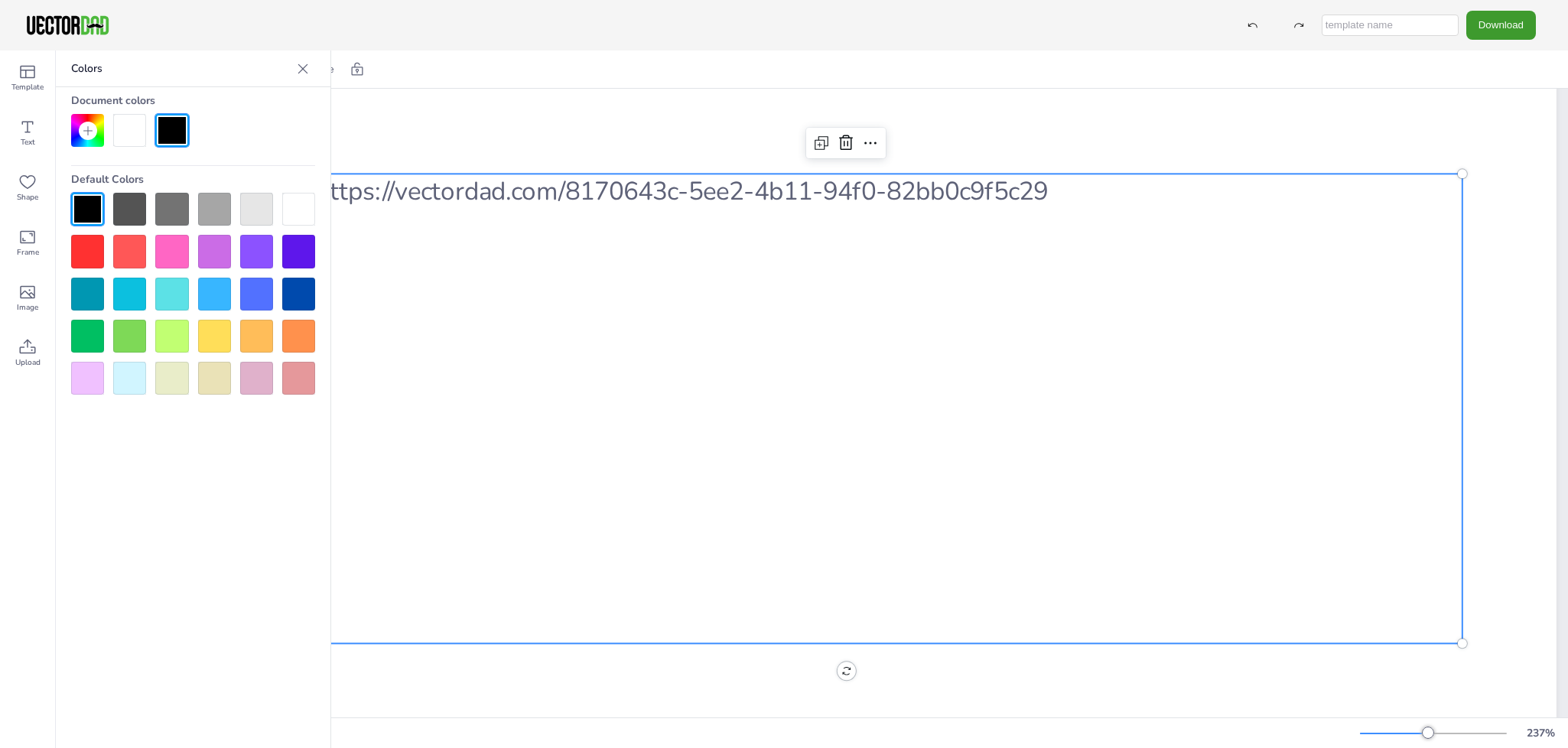
click at [623, 493] on div at bounding box center [846, 408] width 1232 height 470
click at [582, 307] on div at bounding box center [846, 408] width 1232 height 470
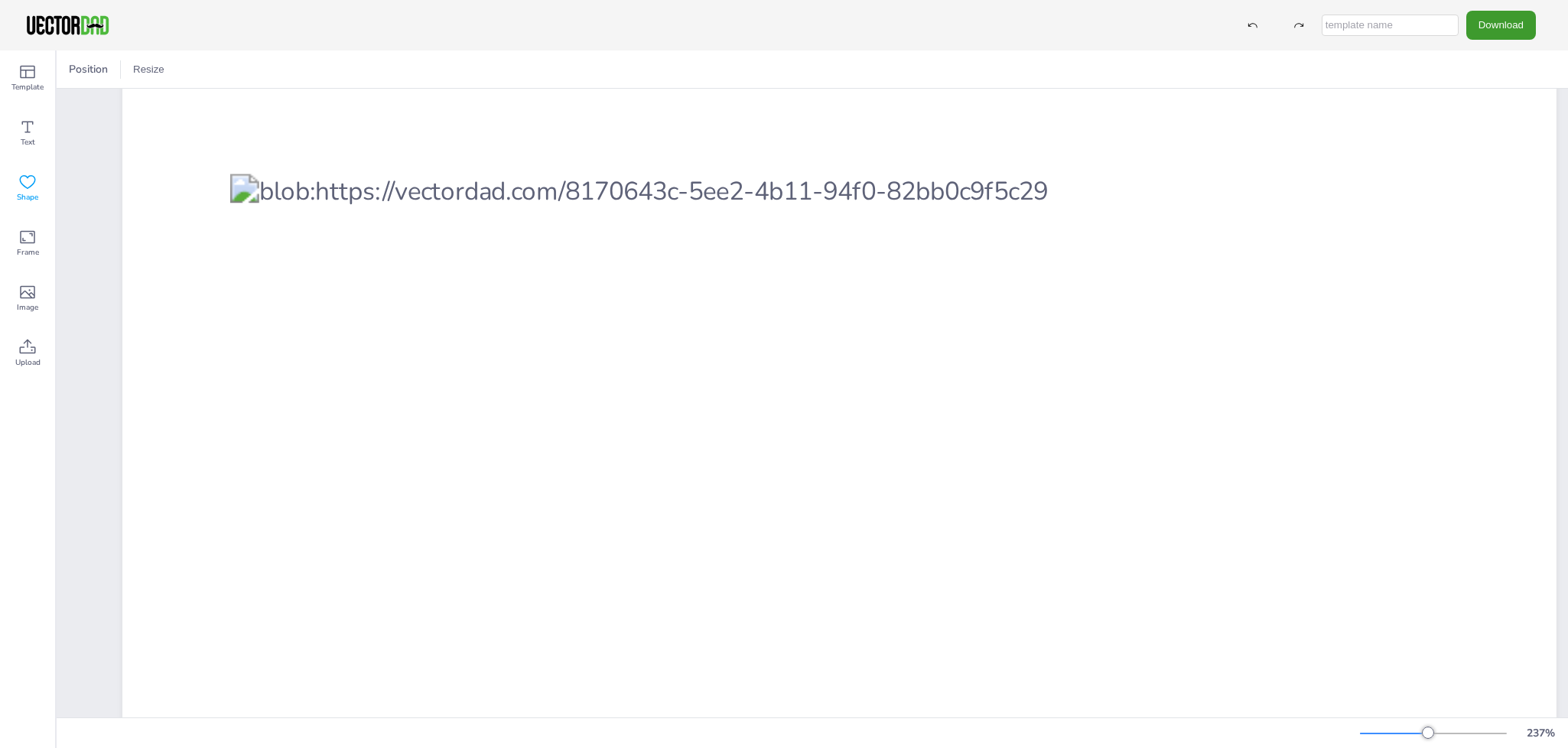
click at [26, 177] on icon at bounding box center [28, 181] width 16 height 13
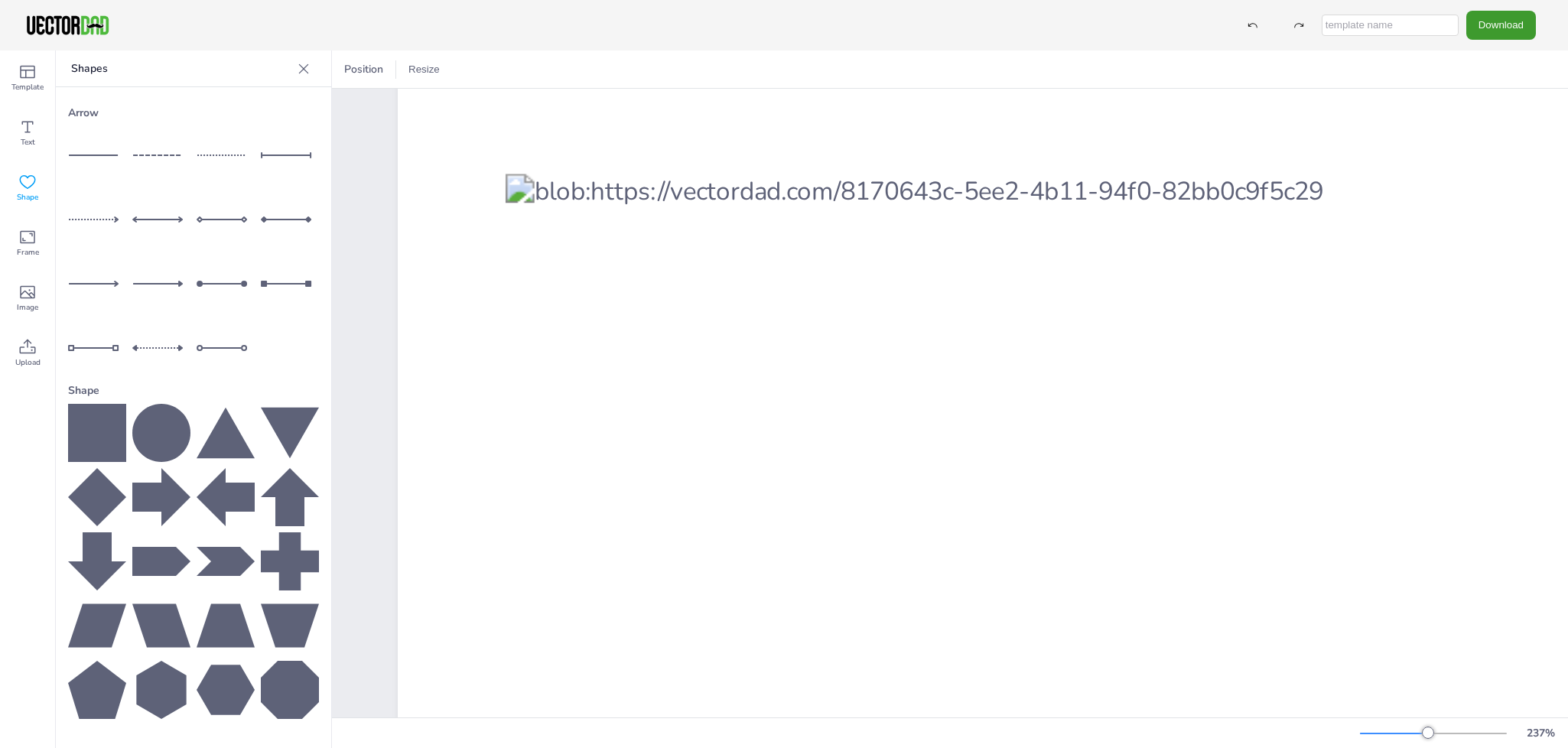
click at [306, 66] on icon at bounding box center [304, 69] width 15 height 15
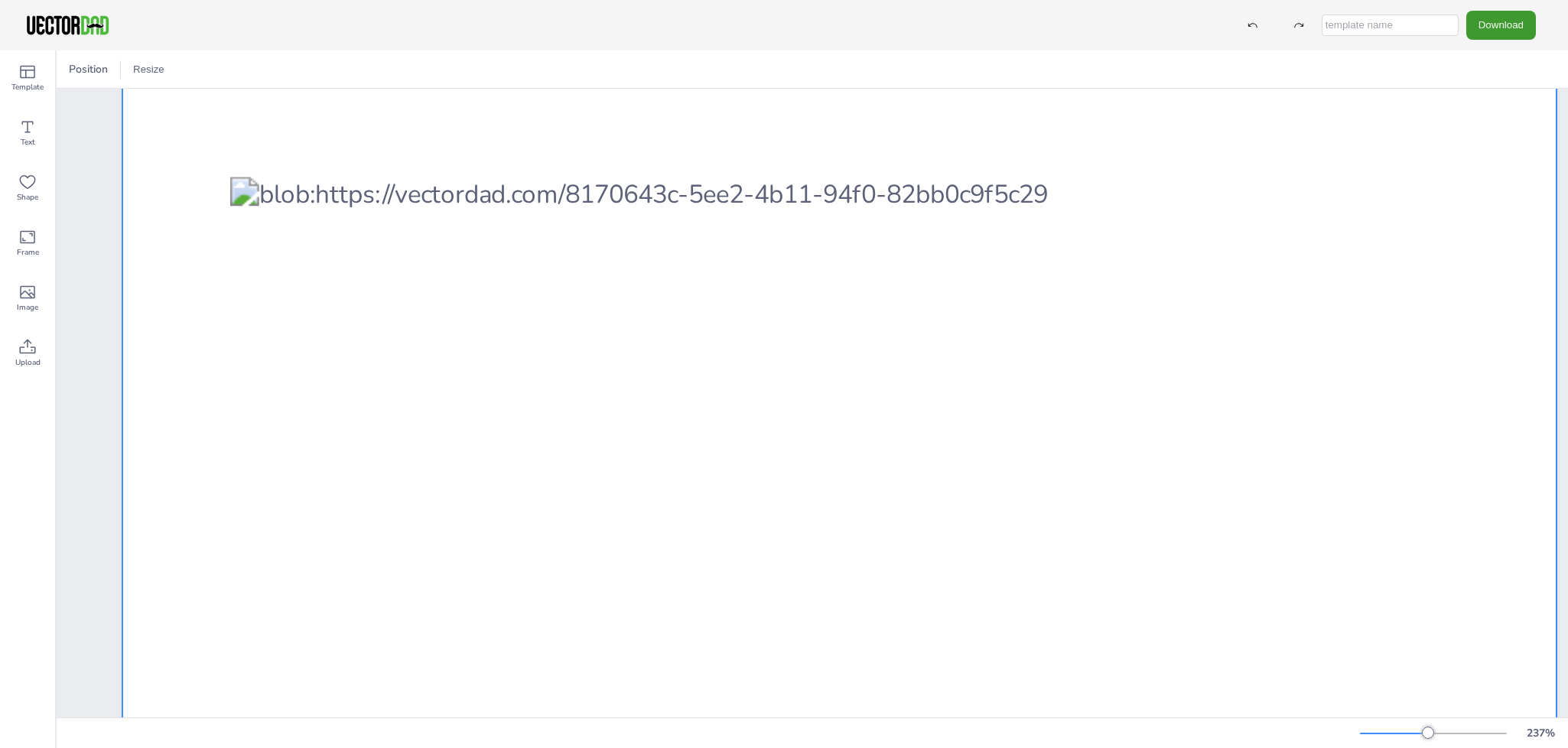
scroll to position [252, 0]
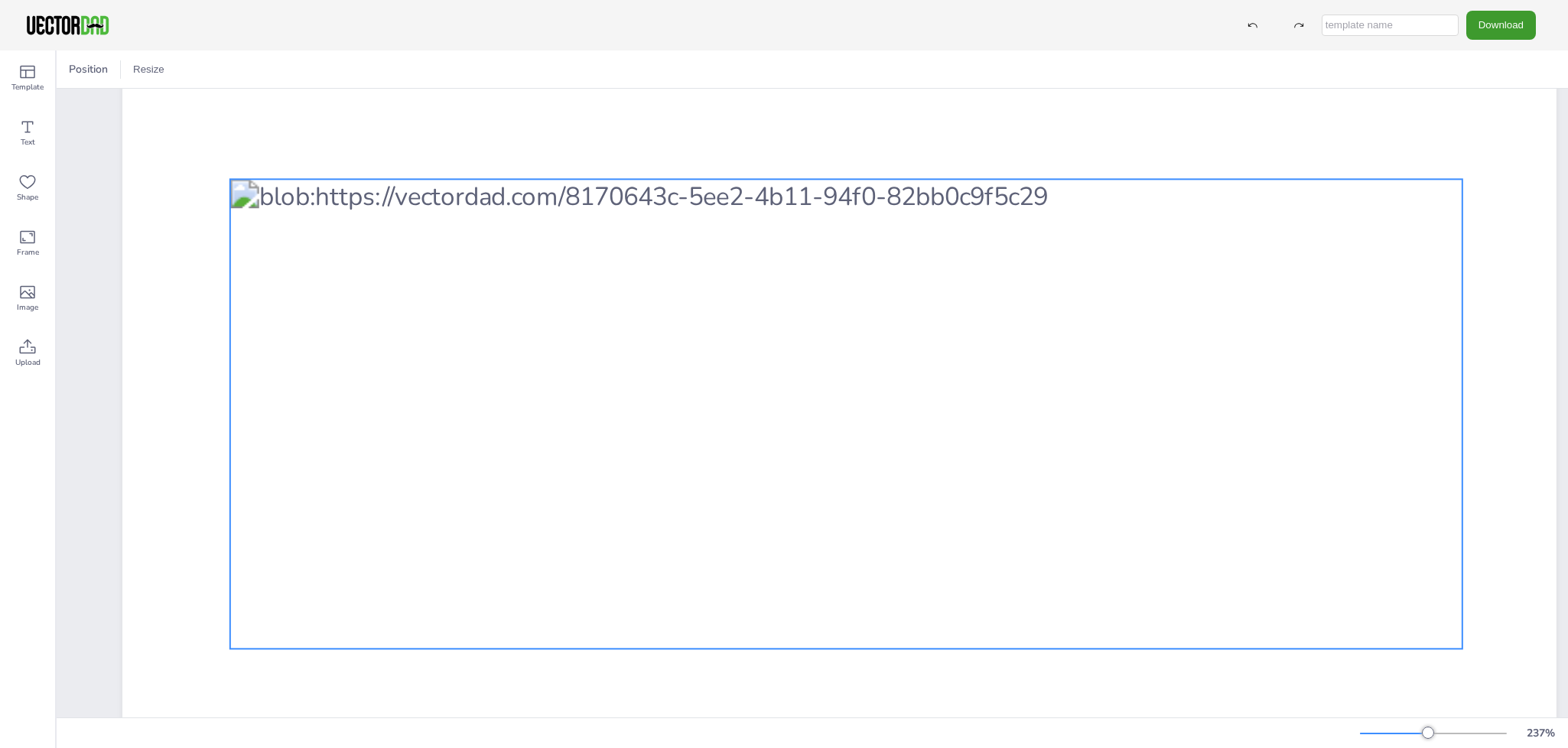
click at [300, 443] on div at bounding box center [846, 414] width 1232 height 470
click at [300, 445] on div at bounding box center [846, 414] width 1232 height 470
click at [304, 445] on div at bounding box center [846, 414] width 1232 height 470
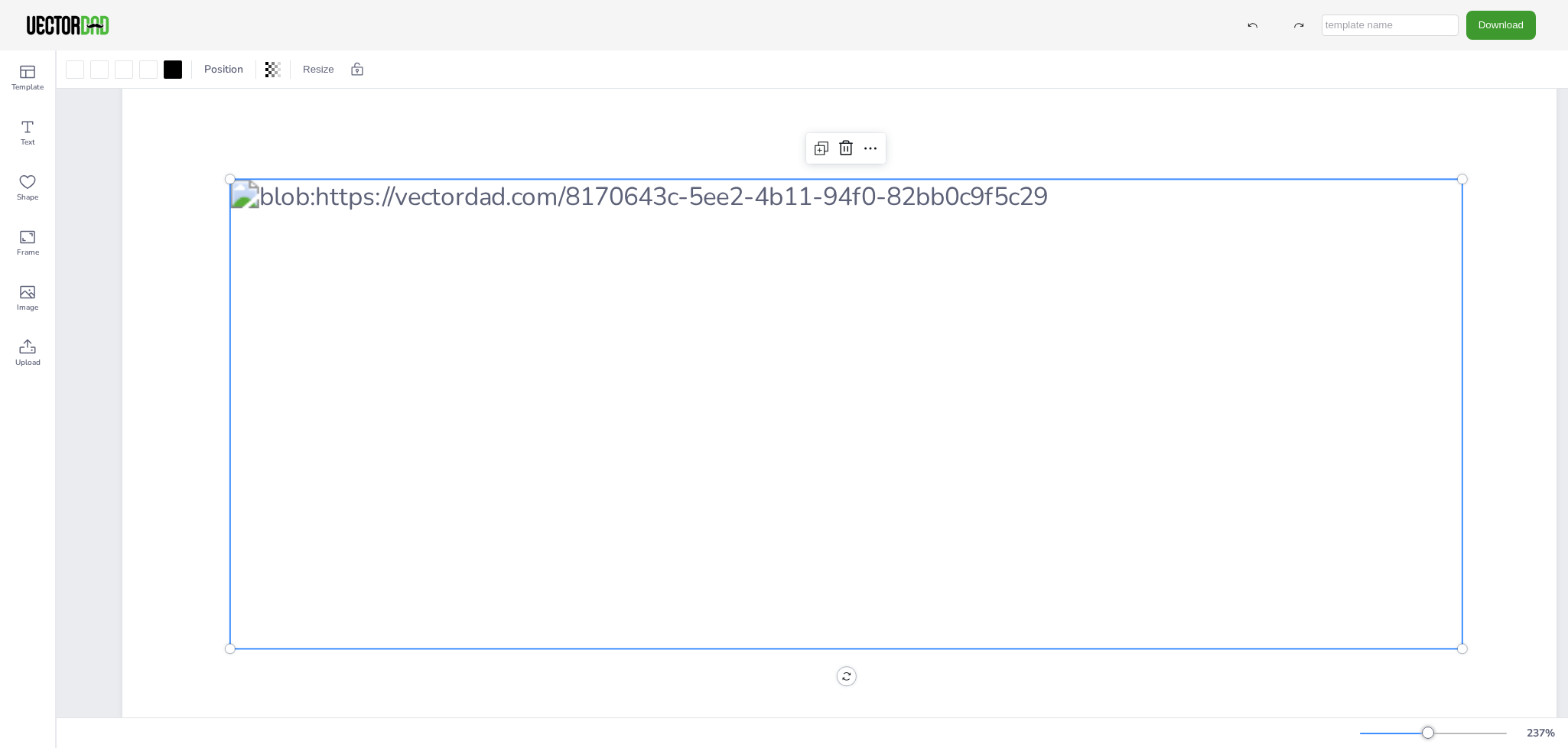
click at [408, 398] on div at bounding box center [846, 414] width 1232 height 470
click at [921, 274] on div at bounding box center [846, 414] width 1232 height 470
click at [117, 70] on div at bounding box center [124, 69] width 18 height 18
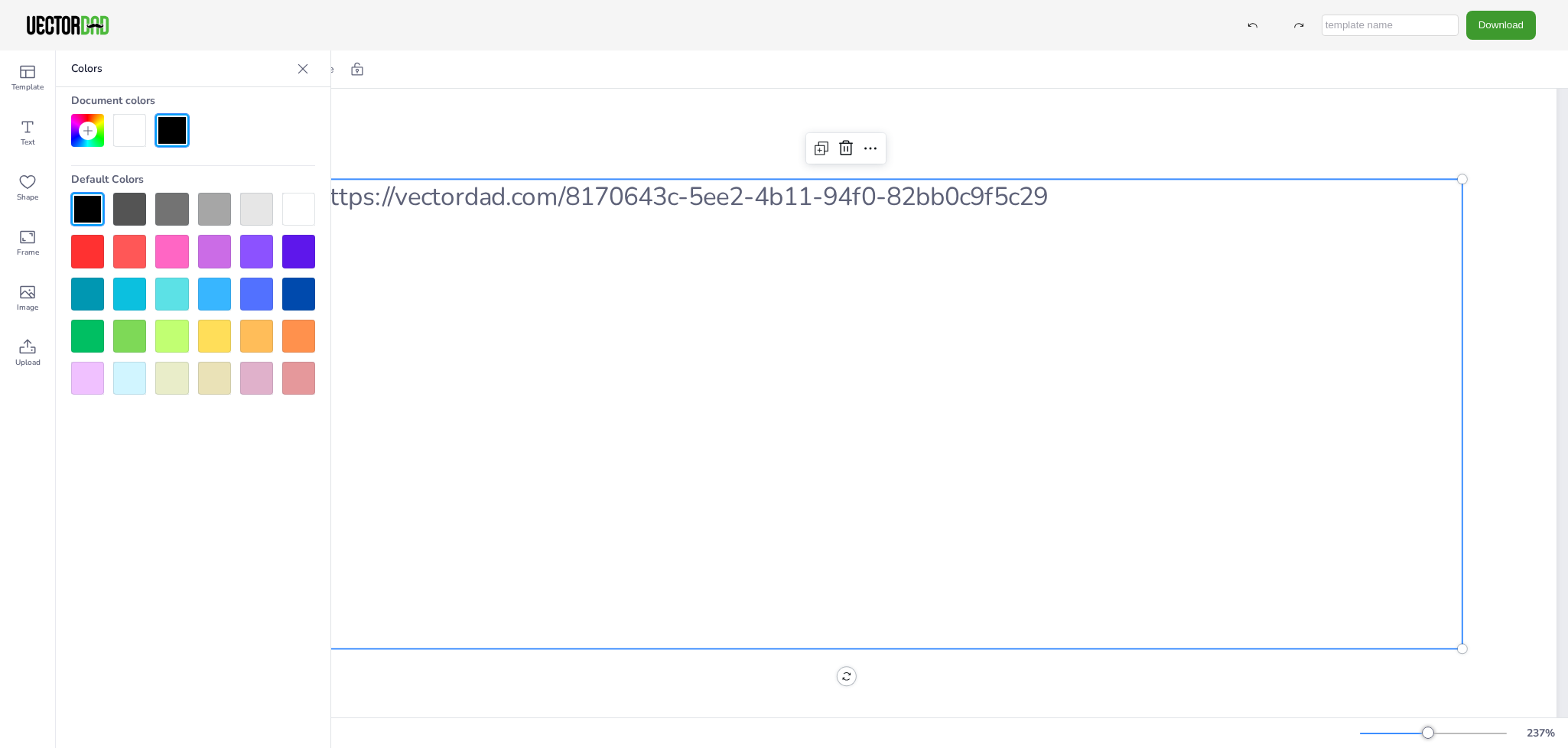
click at [264, 303] on div at bounding box center [257, 294] width 33 height 33
click at [302, 209] on div at bounding box center [299, 210] width 33 height 33
click at [300, 60] on div at bounding box center [303, 69] width 24 height 24
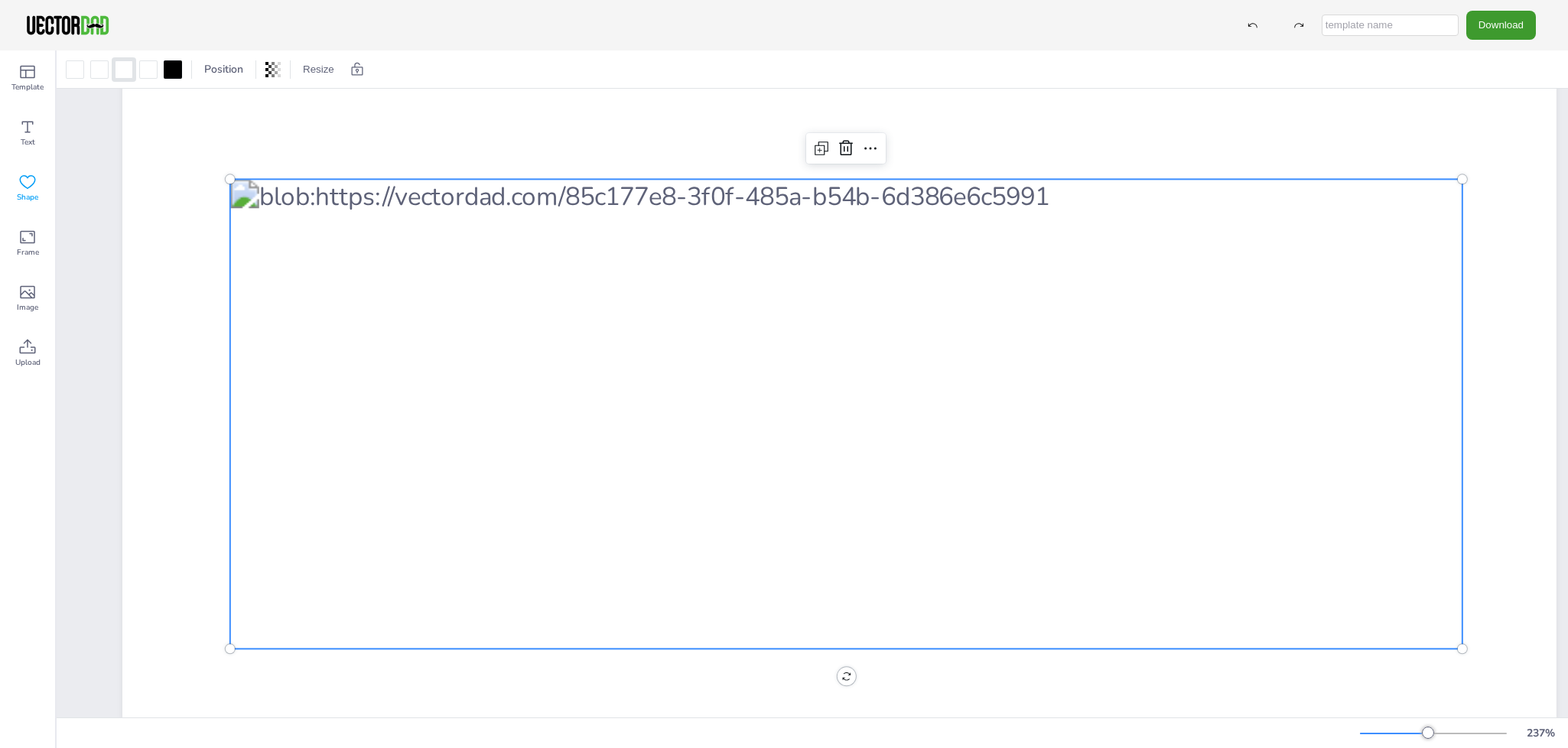
click at [28, 177] on icon at bounding box center [28, 181] width 16 height 13
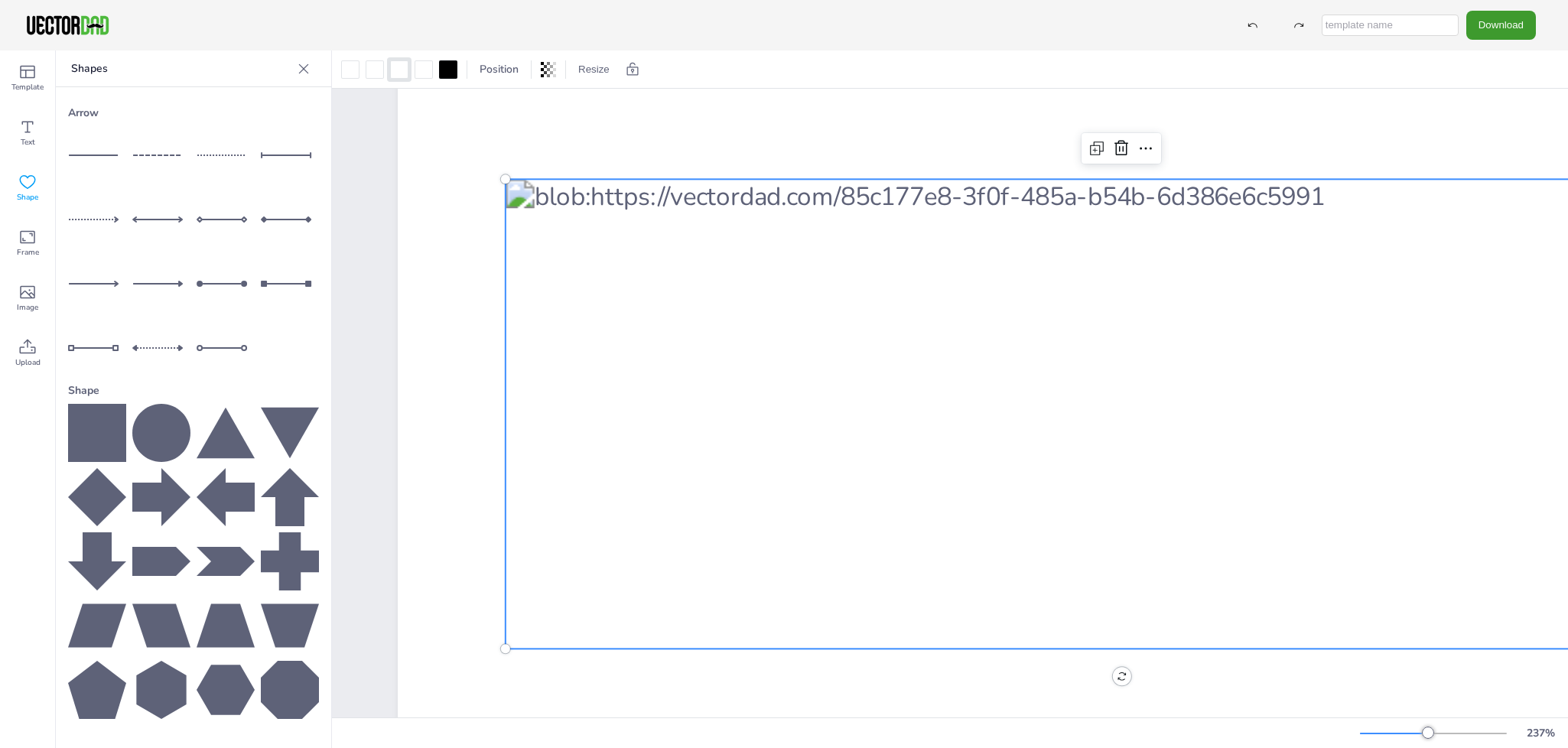
click at [141, 681] on icon at bounding box center [161, 690] width 50 height 58
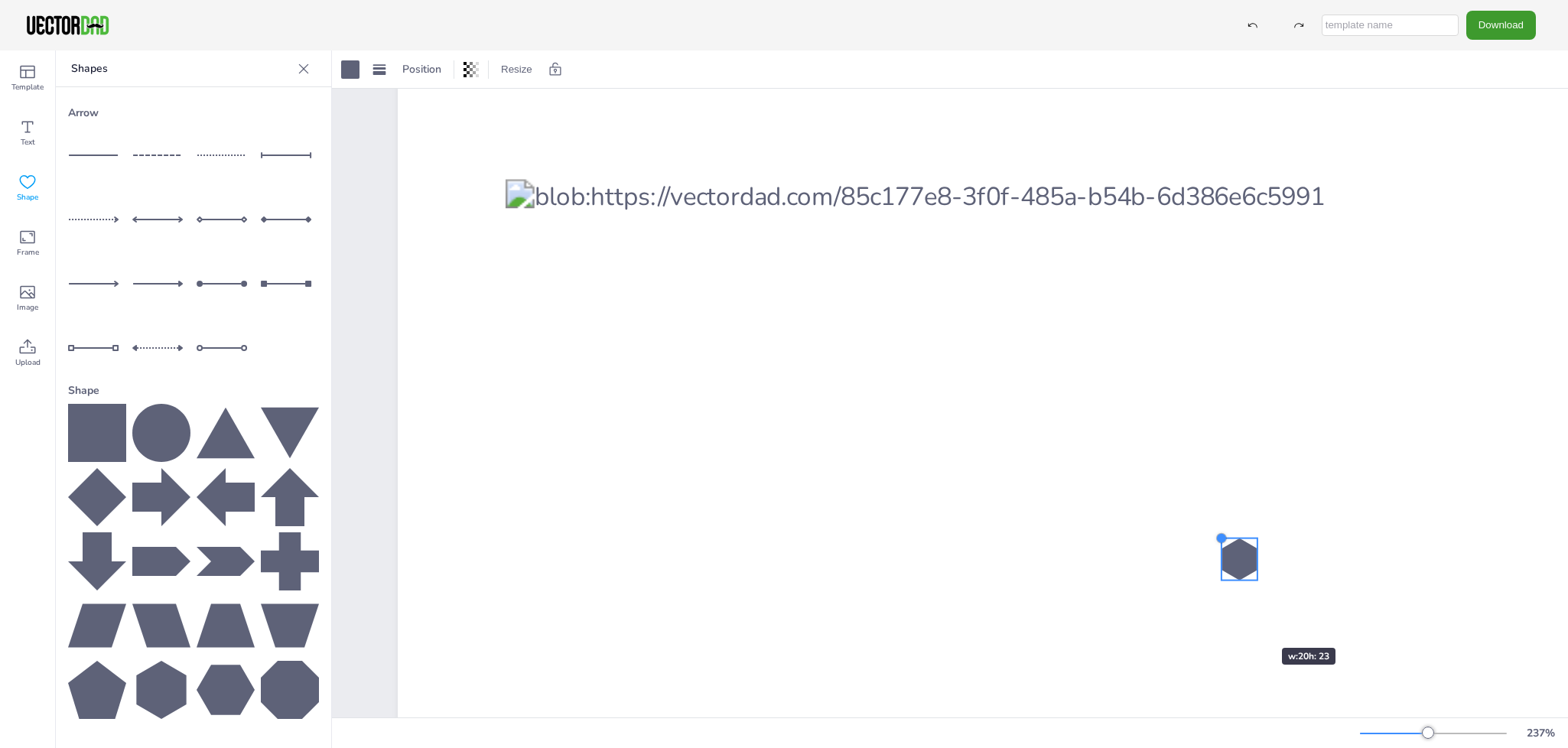
drag, startPoint x: 970, startPoint y: 247, endPoint x: 1259, endPoint y: 631, distance: 480.6
click at [1259, 631] on div "[US_STATE] [DOMAIN_NAME]" at bounding box center [1115, 413] width 1434 height 1109
drag, startPoint x: 1246, startPoint y: 555, endPoint x: 760, endPoint y: 342, distance: 530.6
click at [760, 342] on div at bounding box center [756, 344] width 36 height 42
drag, startPoint x: 738, startPoint y: 326, endPoint x: 750, endPoint y: 338, distance: 17.0
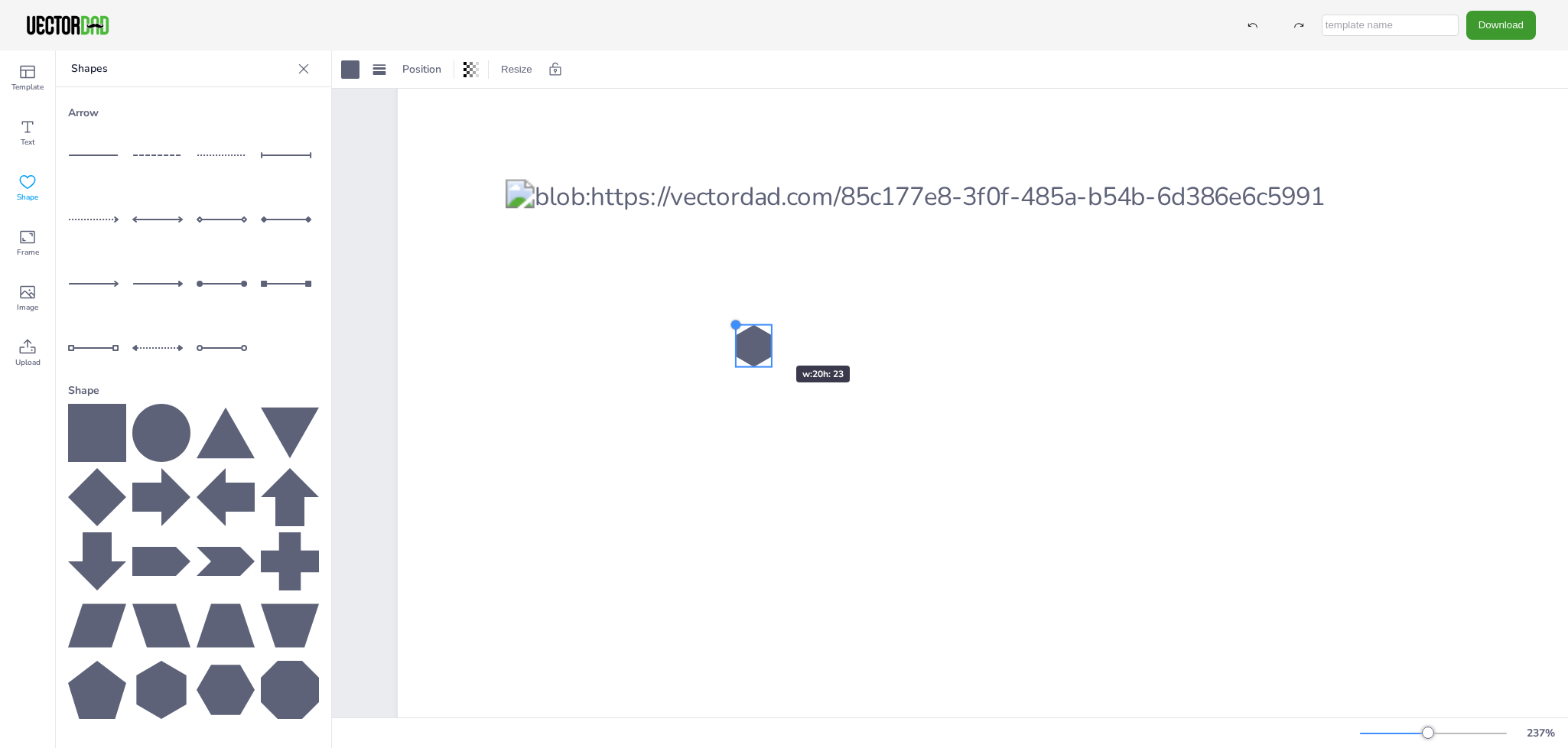
click at [750, 338] on div "[US_STATE] [DOMAIN_NAME]" at bounding box center [1115, 413] width 1434 height 1109
drag, startPoint x: 758, startPoint y: 346, endPoint x: 520, endPoint y: 277, distance: 247.8
click at [520, 277] on div at bounding box center [516, 278] width 36 height 42
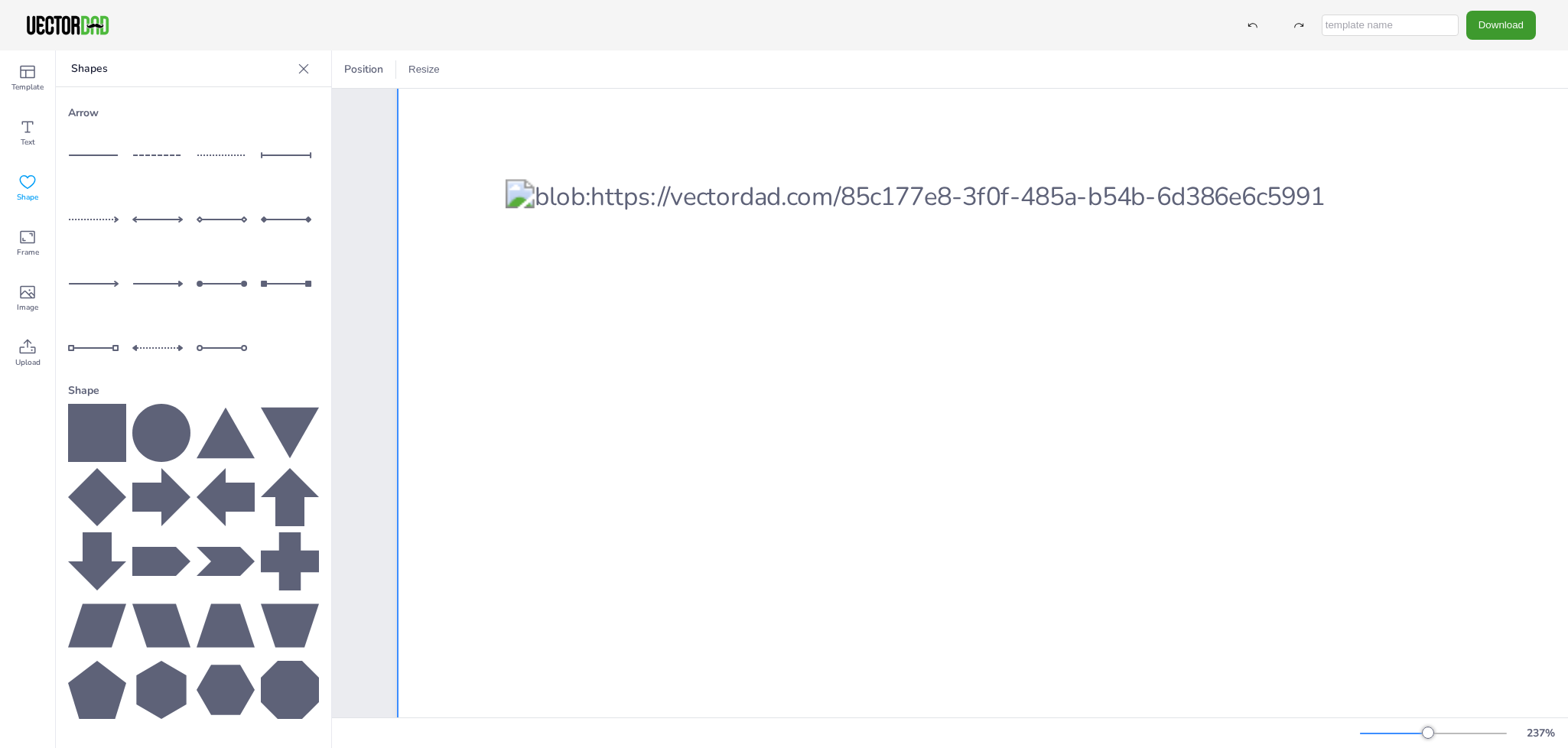
drag, startPoint x: 966, startPoint y: 683, endPoint x: 873, endPoint y: 486, distance: 217.8
click at [309, 61] on icon at bounding box center [304, 69] width 15 height 15
